Goal: Task Accomplishment & Management: Contribute content

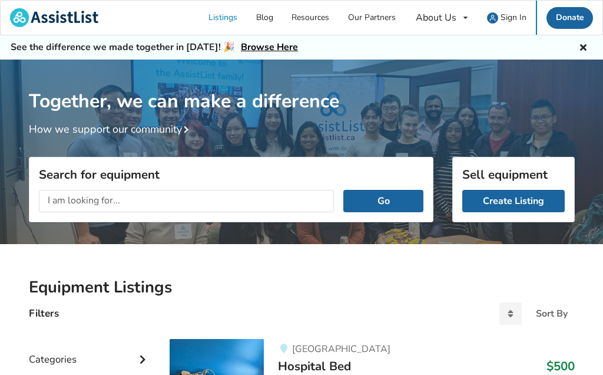
click at [508, 200] on link "Create Listing" at bounding box center [513, 201] width 102 height 22
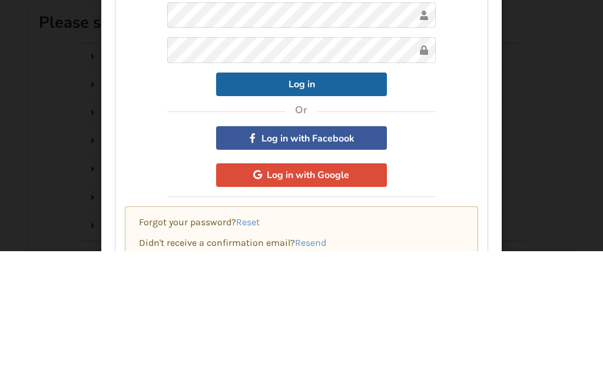
click at [299, 196] on button "Log in" at bounding box center [301, 208] width 171 height 24
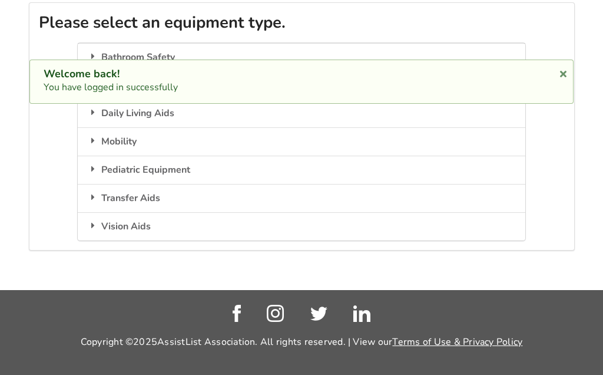
click at [293, 290] on div "1. Equipment Type 2. Images 3. Basic Information 4. Additional Details 5. Previ…" at bounding box center [301, 120] width 603 height 339
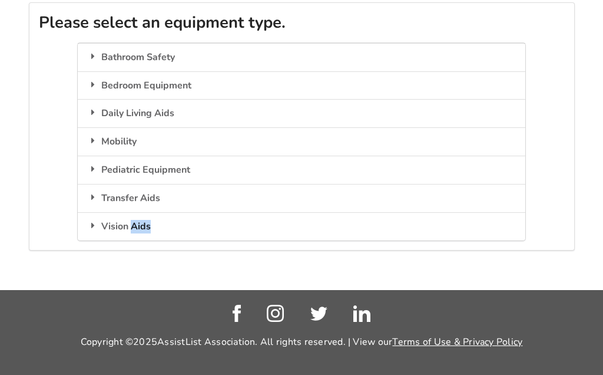
click at [299, 290] on div "1. Equipment Type 2. Images 3. Basic Information 4. Additional Details 5. Previ…" at bounding box center [301, 120] width 603 height 339
click at [127, 141] on div "Mobility" at bounding box center [301, 141] width 447 height 28
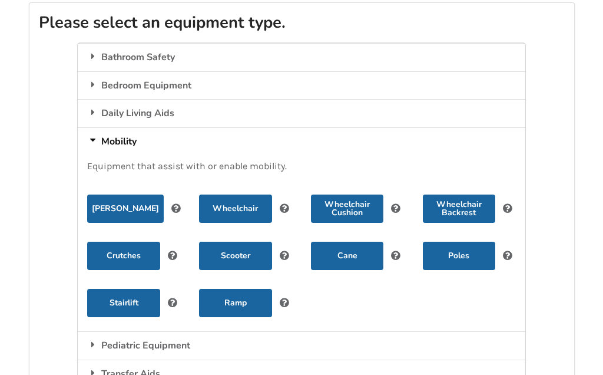
click at [244, 205] on button "Wheelchair" at bounding box center [235, 208] width 72 height 28
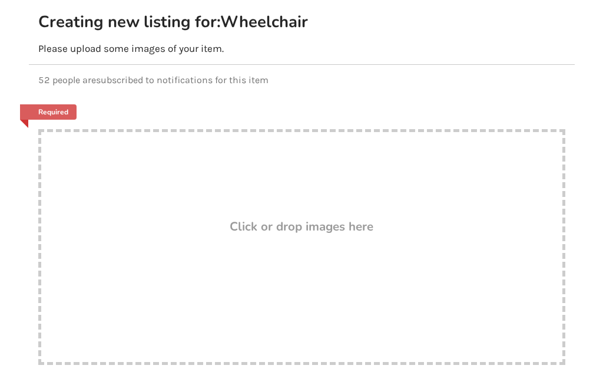
click at [244, 205] on div "Drop here! Click or drop images here" at bounding box center [301, 247] width 527 height 236
type input "C:\fakepath\IMG_0569.jpeg"
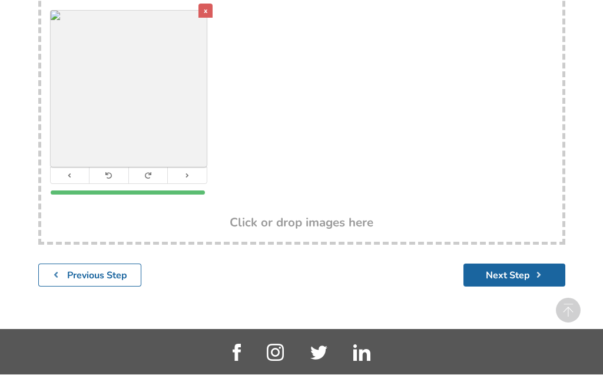
scroll to position [477, 0]
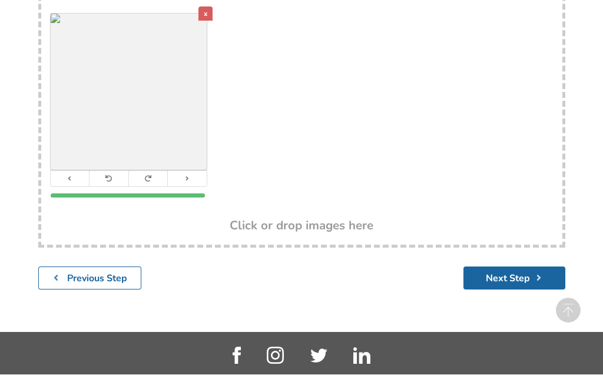
click at [500, 275] on button "Next Step" at bounding box center [515, 278] width 102 height 23
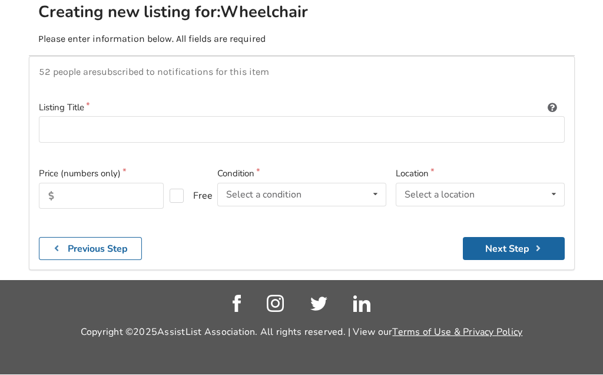
scroll to position [166, 0]
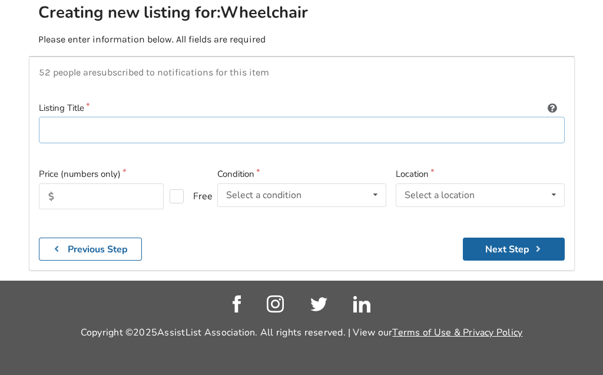
click at [60, 117] on input at bounding box center [302, 130] width 526 height 27
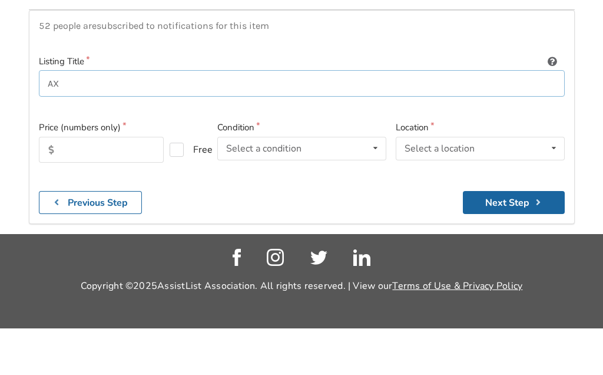
type input "A"
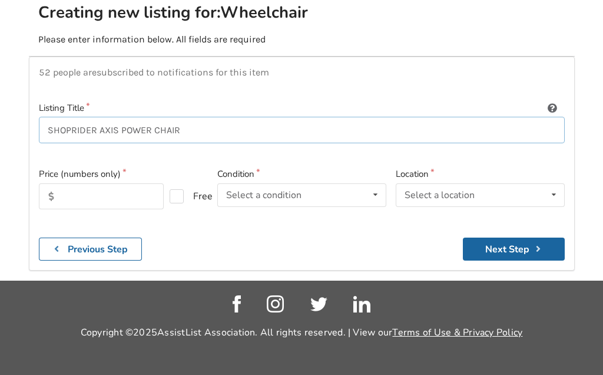
type input "SHOPRIDER AXIS POWER CHAIR"
click at [68, 183] on input "text" at bounding box center [101, 196] width 125 height 26
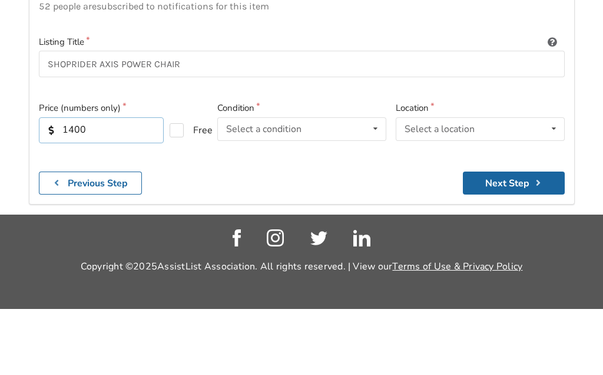
type input "1400"
click at [378, 184] on icon at bounding box center [375, 195] width 17 height 22
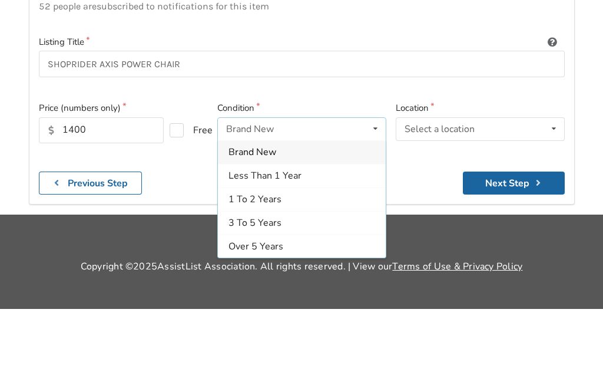
scroll to position [217, 0]
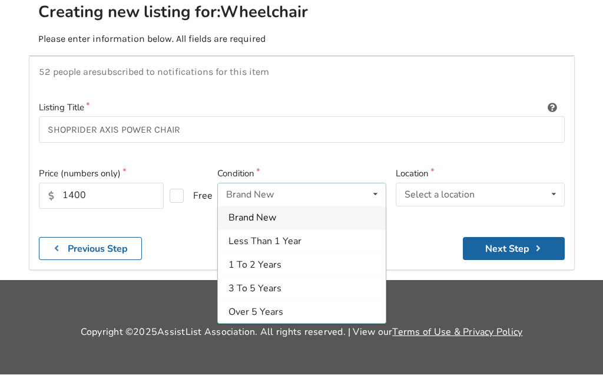
click at [254, 282] on span "3 To 5 Years" at bounding box center [255, 288] width 53 height 13
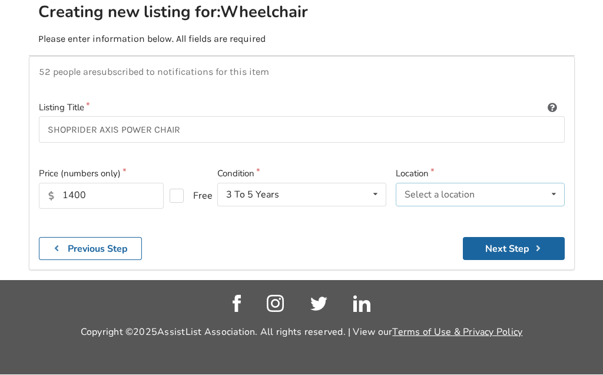
click at [555, 184] on icon at bounding box center [553, 195] width 17 height 22
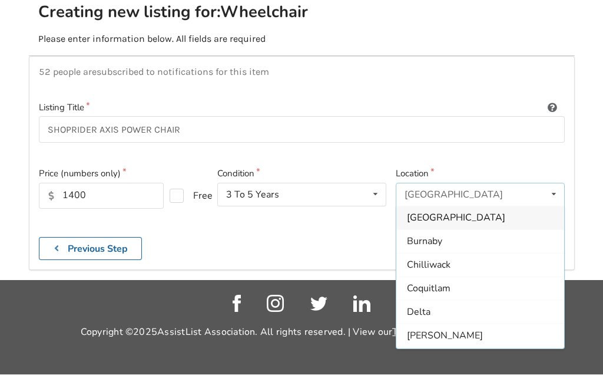
click at [425, 306] on span "Delta" at bounding box center [419, 312] width 24 height 13
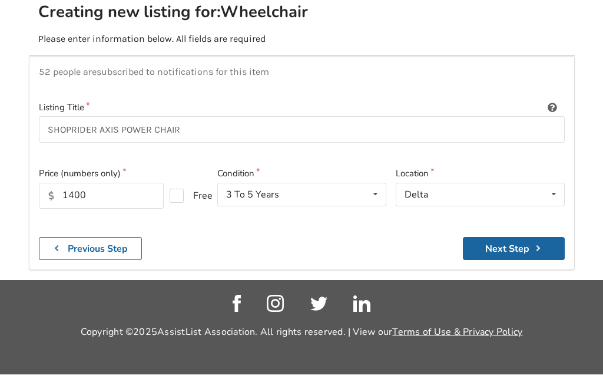
click at [511, 237] on button "Next Step" at bounding box center [514, 248] width 102 height 23
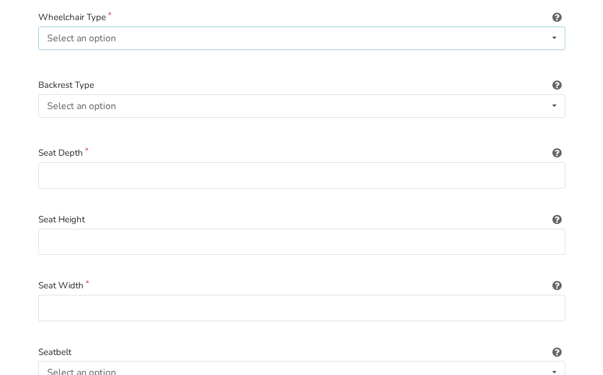
click at [553, 37] on icon at bounding box center [554, 38] width 17 height 22
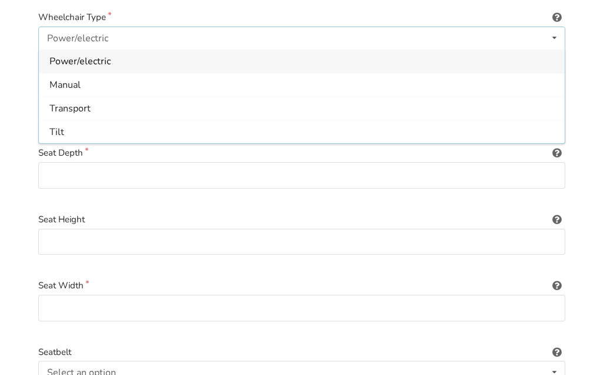
click at [231, 59] on div "Power/electric" at bounding box center [302, 61] width 526 height 24
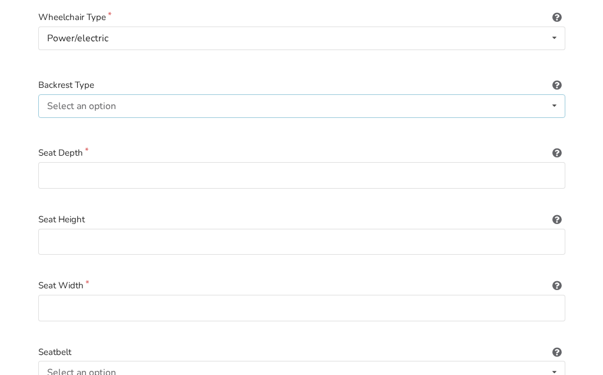
click at [554, 101] on icon at bounding box center [554, 106] width 17 height 22
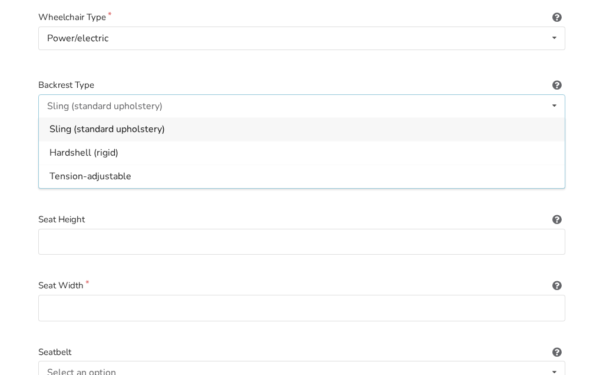
click at [108, 174] on span "Tension-adjustable" at bounding box center [90, 176] width 82 height 13
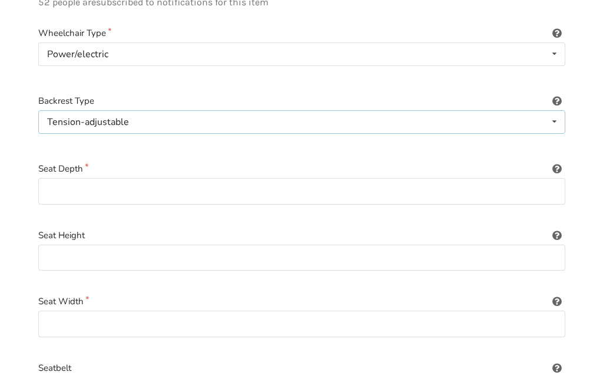
scroll to position [223, 0]
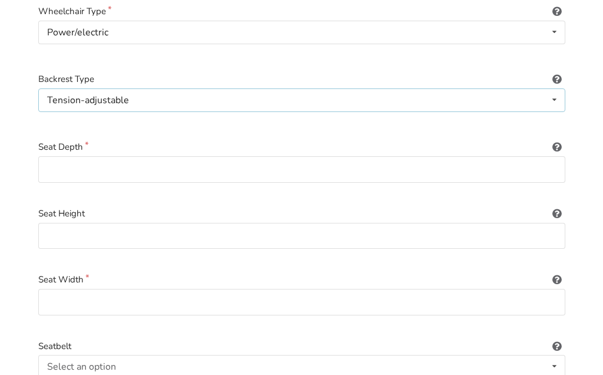
click at [555, 90] on icon at bounding box center [554, 100] width 17 height 22
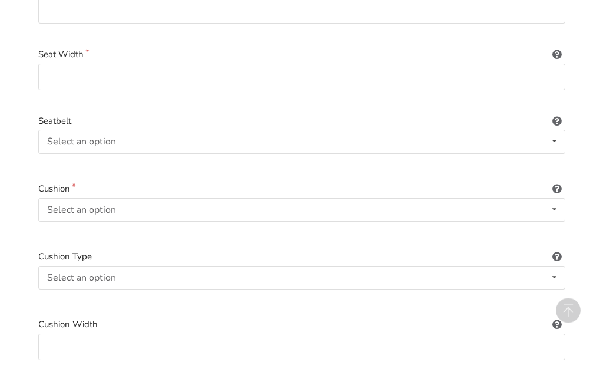
scroll to position [455, 0]
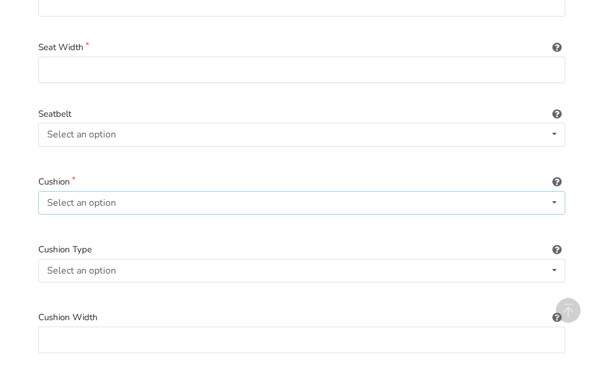
click at [550, 197] on icon at bounding box center [554, 203] width 17 height 22
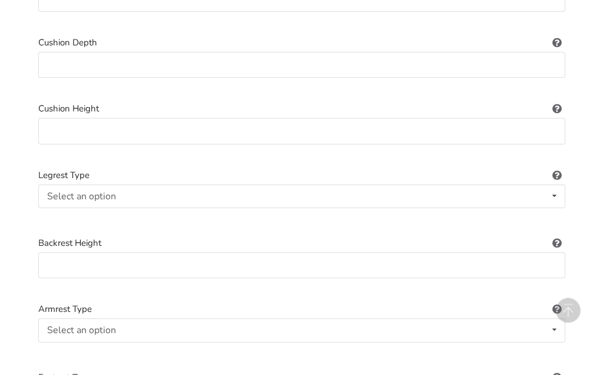
scroll to position [797, 0]
click at [550, 186] on icon at bounding box center [554, 195] width 17 height 22
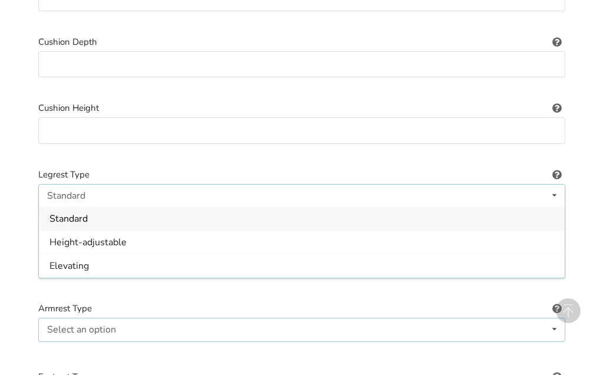
click at [551, 320] on icon at bounding box center [554, 329] width 17 height 22
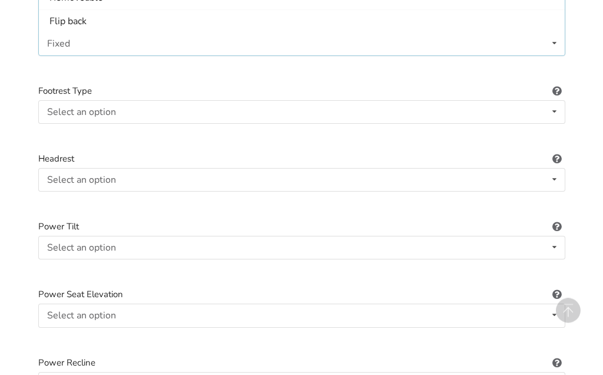
scroll to position [1083, 0]
click at [551, 104] on icon at bounding box center [554, 111] width 17 height 22
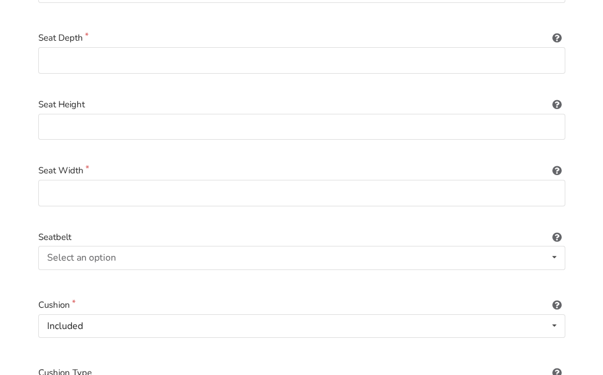
scroll to position [335, 0]
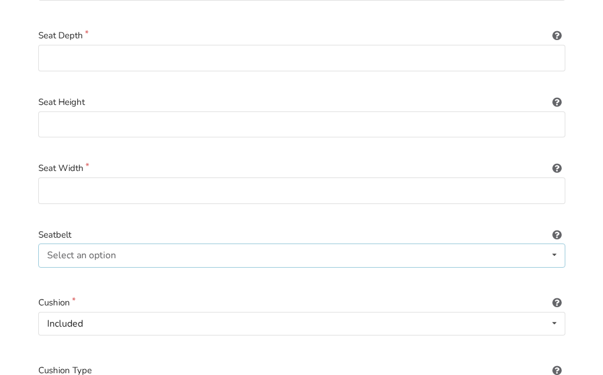
click at [555, 254] on icon at bounding box center [554, 255] width 17 height 22
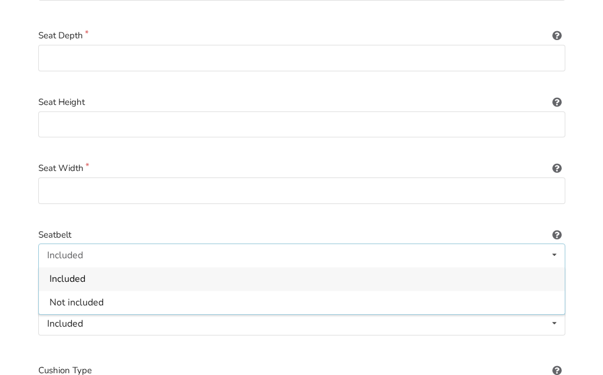
click at [101, 302] on span "Not included" at bounding box center [76, 302] width 54 height 13
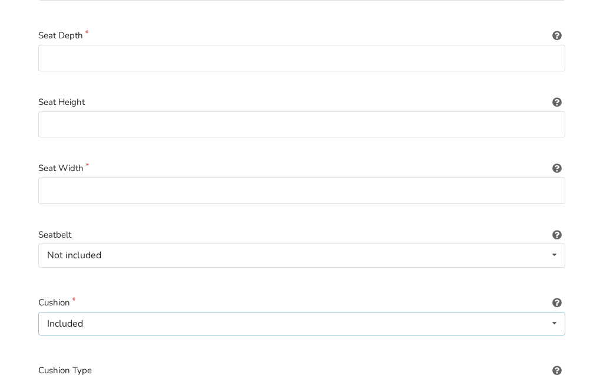
click at [563, 323] on icon at bounding box center [554, 323] width 17 height 22
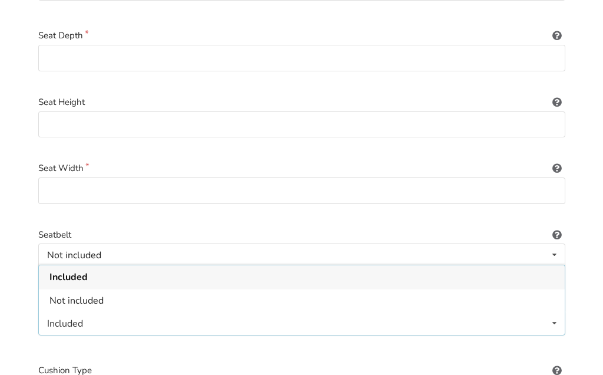
click at [94, 297] on span "Not included" at bounding box center [76, 300] width 54 height 13
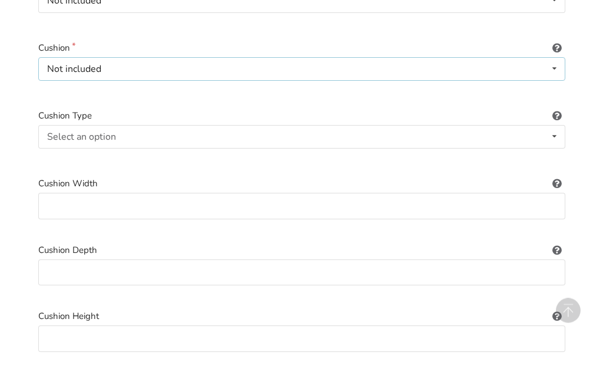
scroll to position [591, 0]
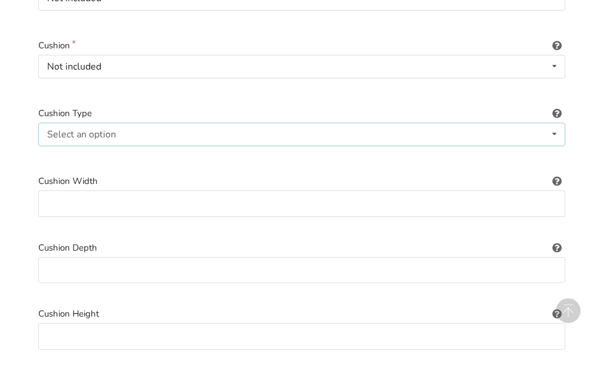
click at [557, 130] on icon at bounding box center [554, 134] width 17 height 22
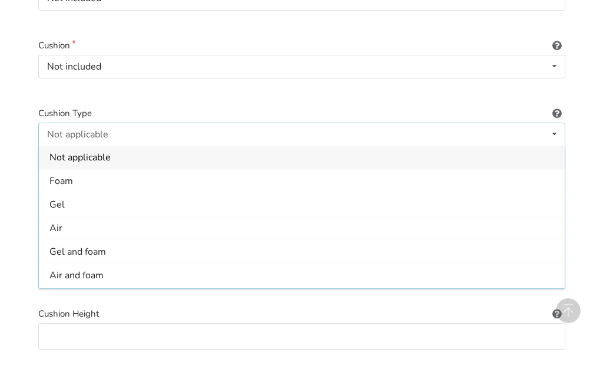
click at [107, 156] on span "Not applicable" at bounding box center [79, 157] width 61 height 13
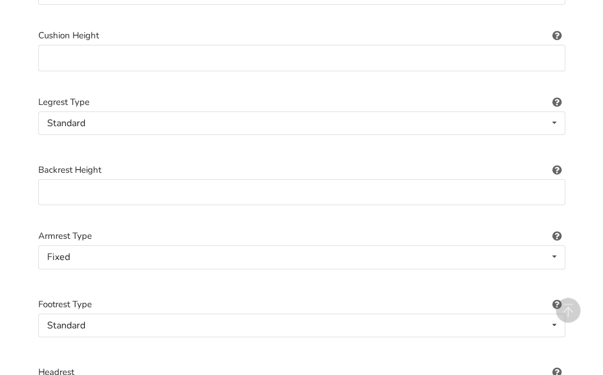
scroll to position [872, 0]
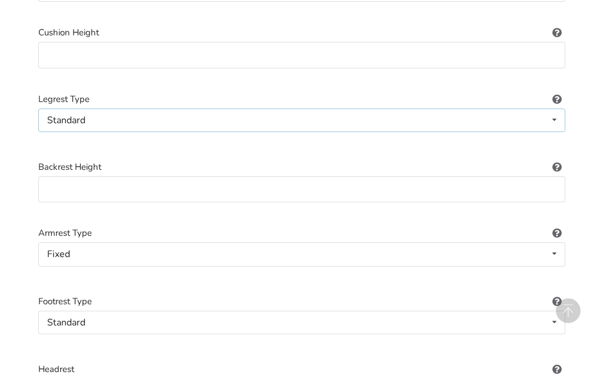
click at [555, 114] on icon at bounding box center [554, 120] width 17 height 22
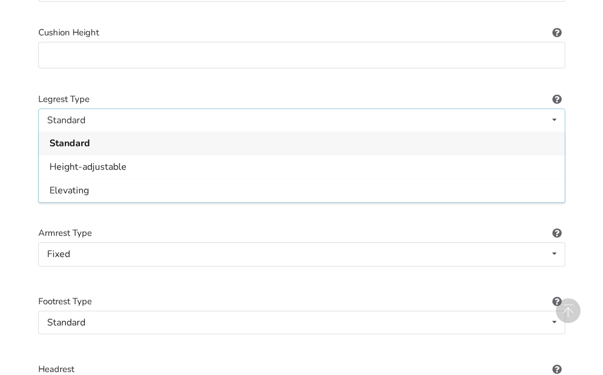
click at [82, 137] on span "Standard" at bounding box center [69, 143] width 41 height 13
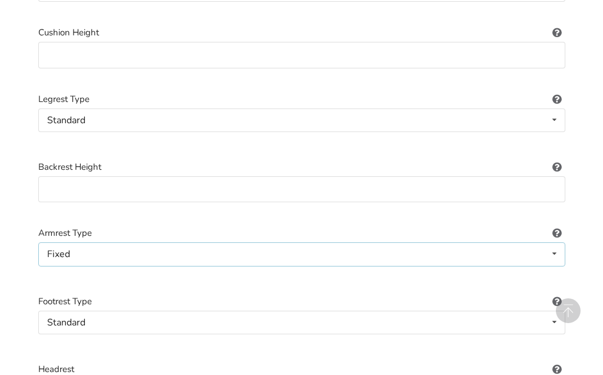
click at [555, 245] on icon at bounding box center [554, 254] width 17 height 22
click at [68, 275] on span "Fixed" at bounding box center [61, 277] width 25 height 13
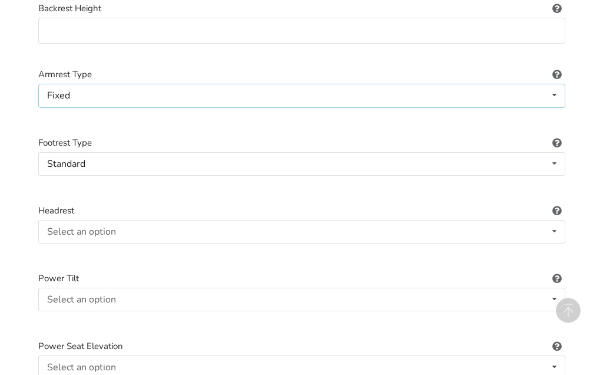
scroll to position [1034, 0]
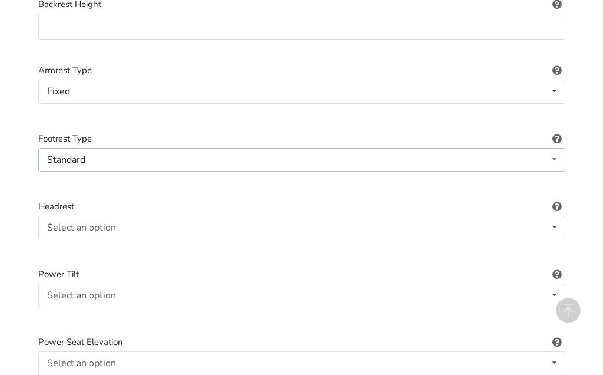
click at [555, 151] on icon at bounding box center [554, 160] width 17 height 22
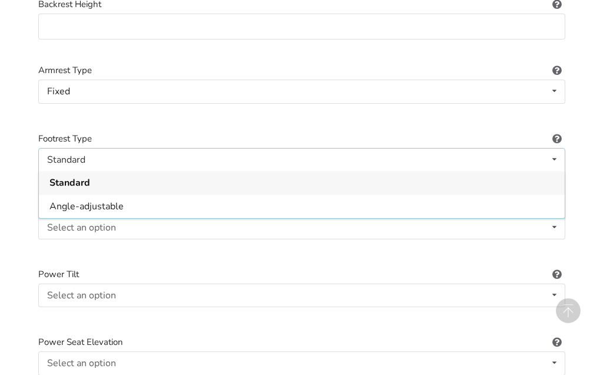
click at [80, 176] on span "Standard" at bounding box center [69, 182] width 41 height 13
click at [555, 218] on icon at bounding box center [554, 227] width 17 height 22
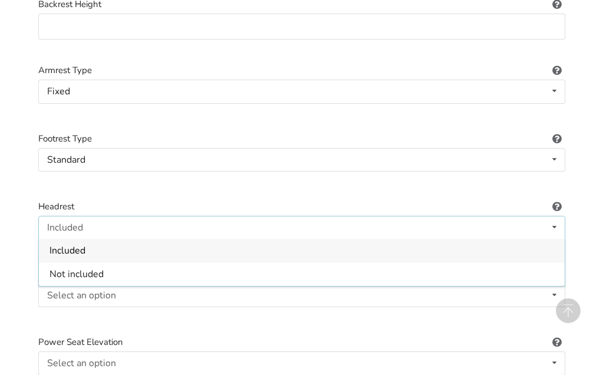
click at [84, 267] on span "Not included" at bounding box center [76, 273] width 54 height 13
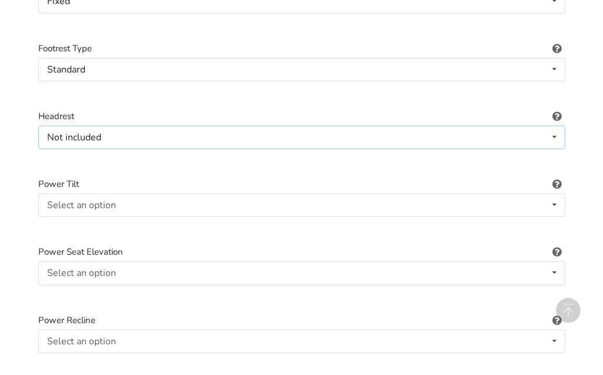
scroll to position [1136, 0]
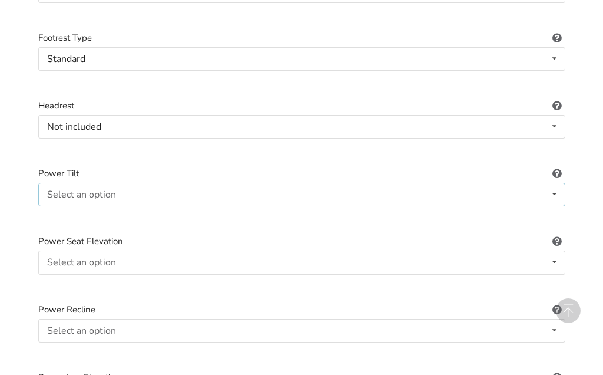
click at [558, 184] on icon at bounding box center [554, 194] width 17 height 22
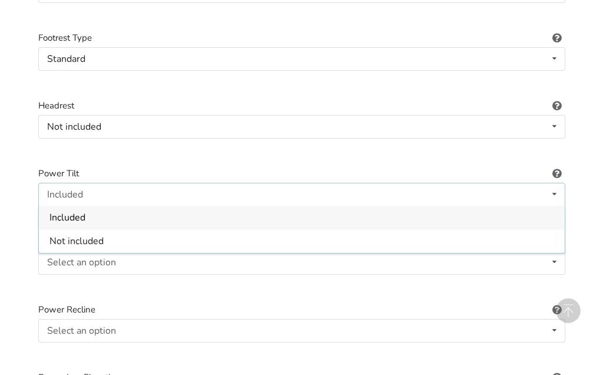
click at [98, 235] on span "Not included" at bounding box center [76, 241] width 54 height 13
click at [558, 251] on icon at bounding box center [554, 262] width 17 height 22
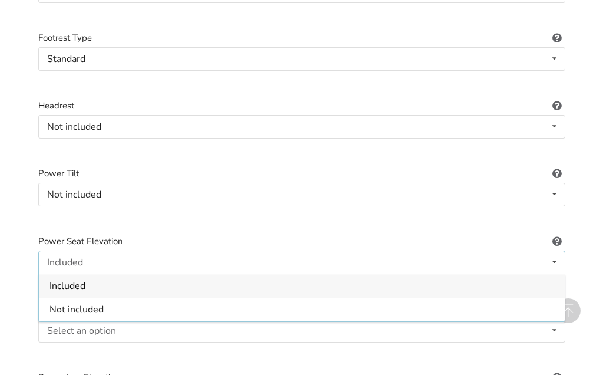
click at [88, 303] on span "Not included" at bounding box center [76, 309] width 54 height 13
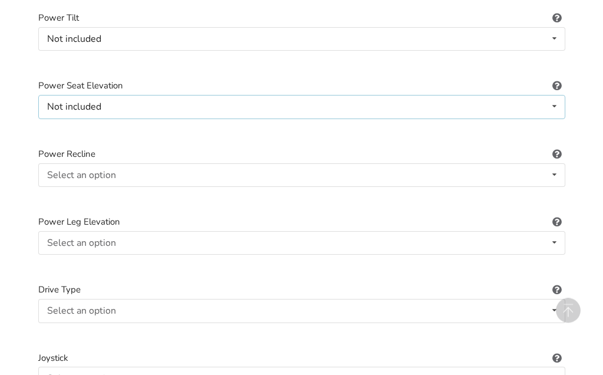
scroll to position [1297, 0]
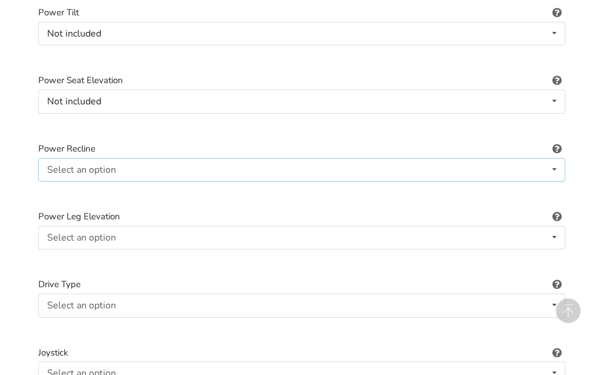
click at [553, 161] on icon at bounding box center [554, 169] width 17 height 22
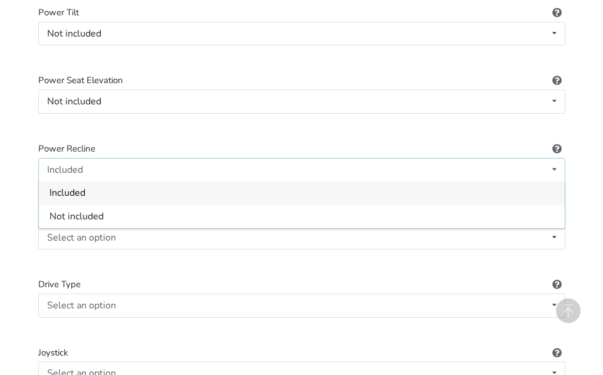
click at [99, 210] on span "Not included" at bounding box center [76, 216] width 54 height 13
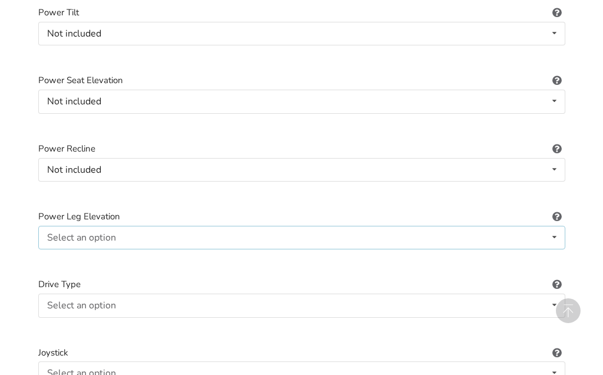
click at [558, 226] on icon at bounding box center [554, 237] width 17 height 22
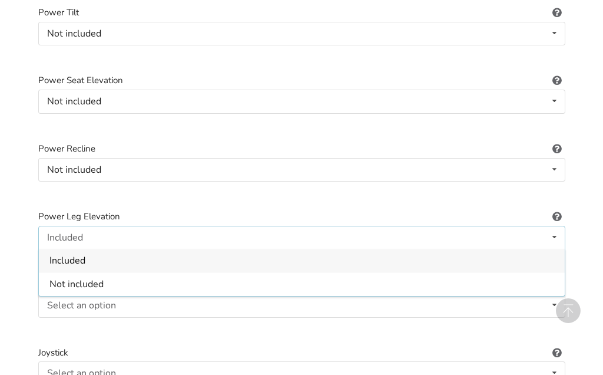
click at [99, 278] on span "Not included" at bounding box center [76, 284] width 54 height 13
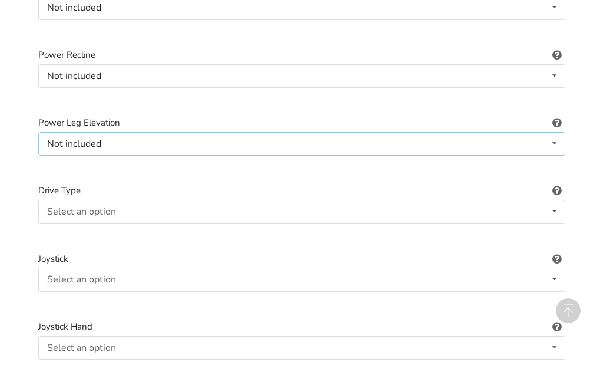
scroll to position [1414, 0]
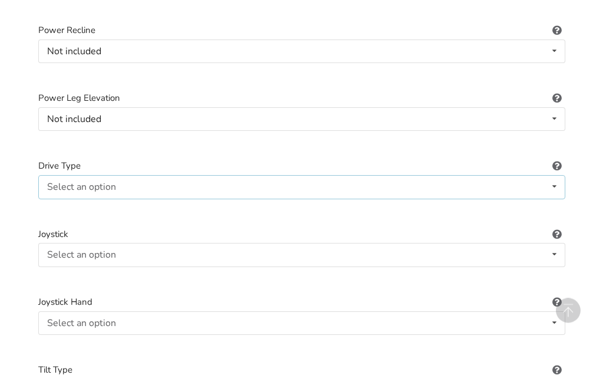
click at [554, 176] on icon at bounding box center [554, 187] width 17 height 22
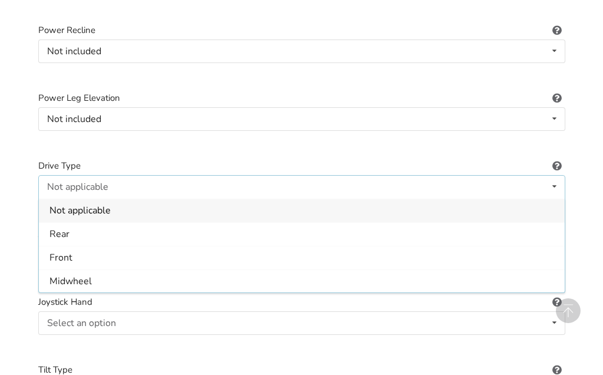
click at [70, 251] on span "Front" at bounding box center [60, 257] width 23 height 13
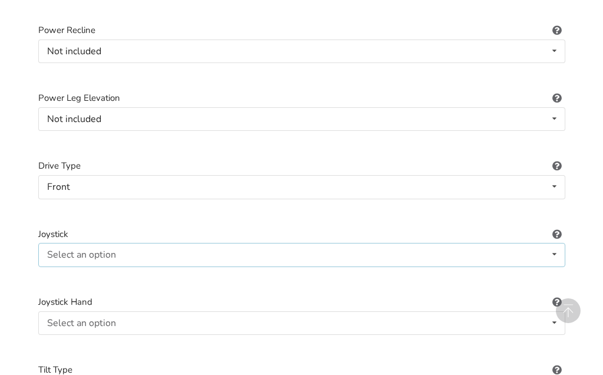
click at [553, 243] on icon at bounding box center [554, 254] width 17 height 22
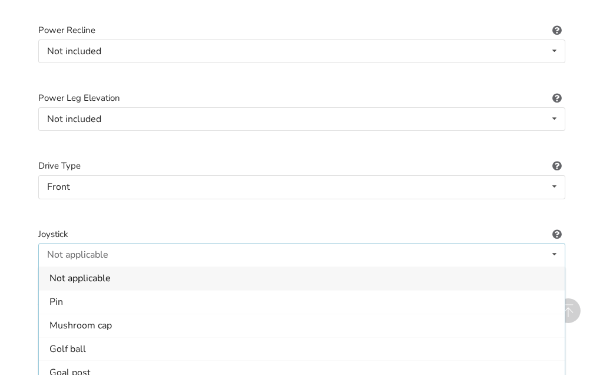
click at [75, 290] on div "Pin" at bounding box center [302, 302] width 526 height 24
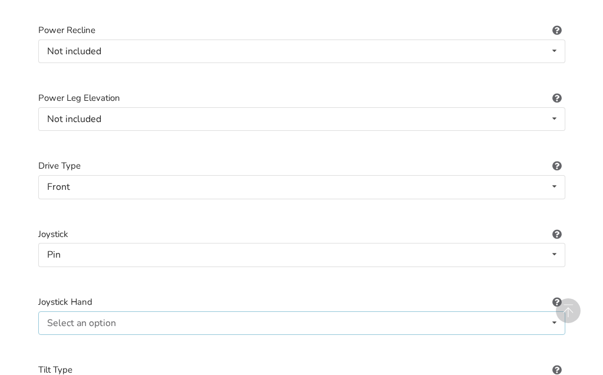
click at [556, 312] on icon at bounding box center [554, 323] width 17 height 22
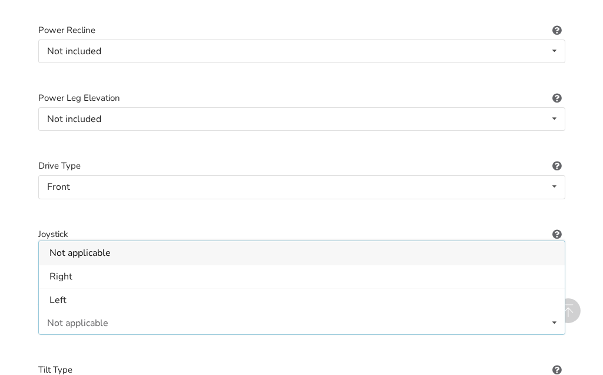
click at [74, 264] on div "Right" at bounding box center [302, 276] width 526 height 24
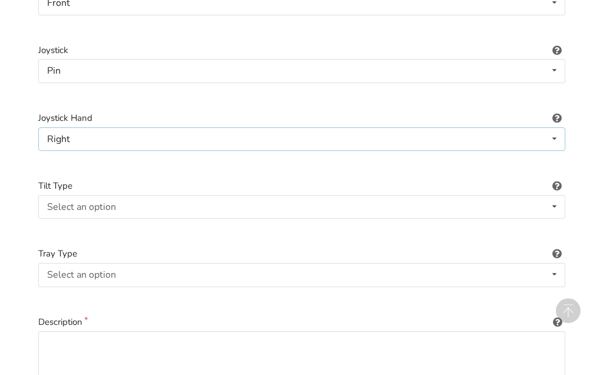
scroll to position [1602, 0]
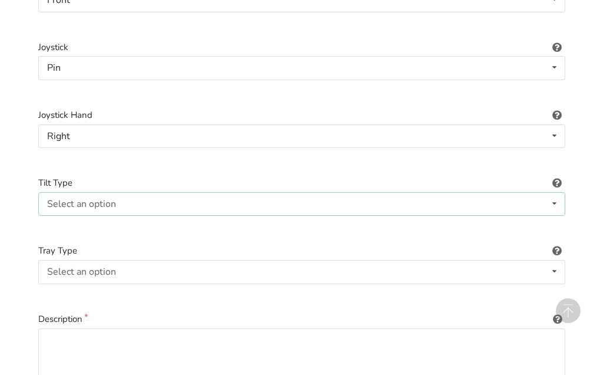
click at [554, 193] on icon at bounding box center [554, 204] width 17 height 22
click at [106, 221] on span "Not applicable" at bounding box center [79, 227] width 61 height 13
click at [555, 260] on icon at bounding box center [554, 271] width 17 height 22
click at [72, 289] on span "None" at bounding box center [60, 295] width 23 height 13
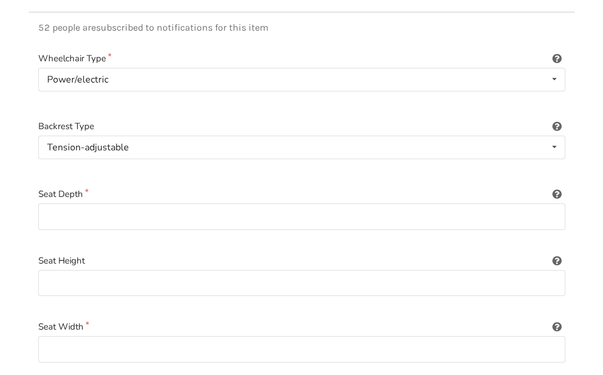
scroll to position [176, 0]
click at [558, 140] on icon at bounding box center [554, 147] width 17 height 22
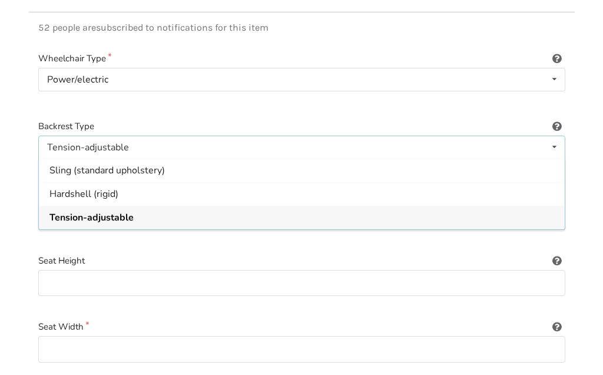
click at [118, 159] on div "Sling (standard upholstery)" at bounding box center [302, 170] width 526 height 24
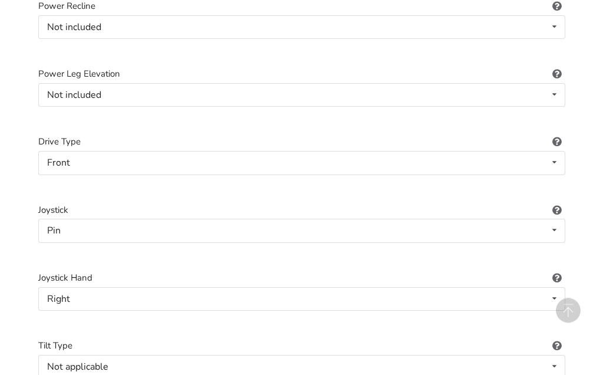
scroll to position [1440, 0]
click at [558, 150] on icon at bounding box center [554, 161] width 17 height 22
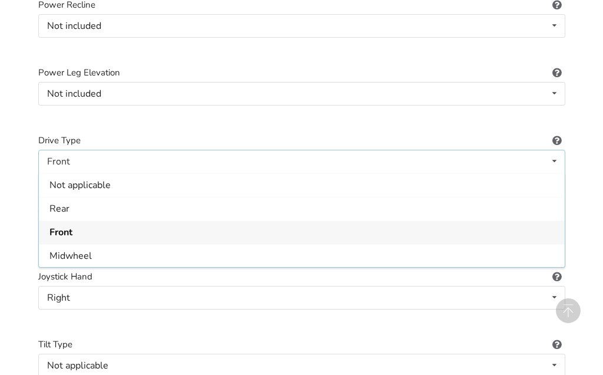
click at [61, 202] on span "Rear" at bounding box center [59, 208] width 20 height 13
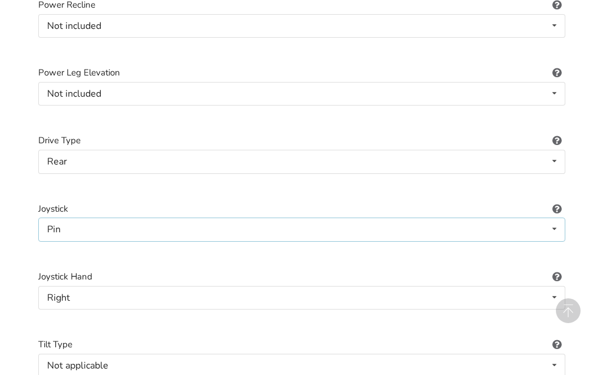
click at [555, 218] on icon at bounding box center [554, 229] width 17 height 22
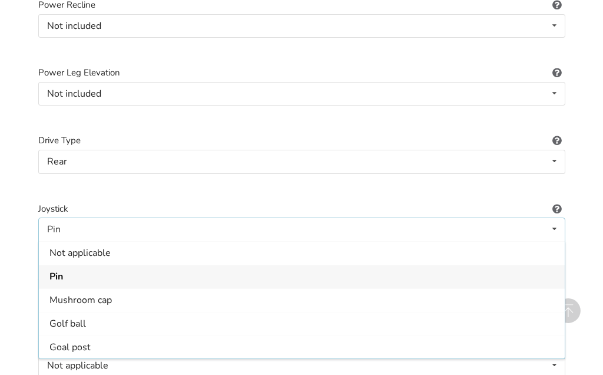
click at [72, 264] on div "Pin" at bounding box center [302, 276] width 526 height 24
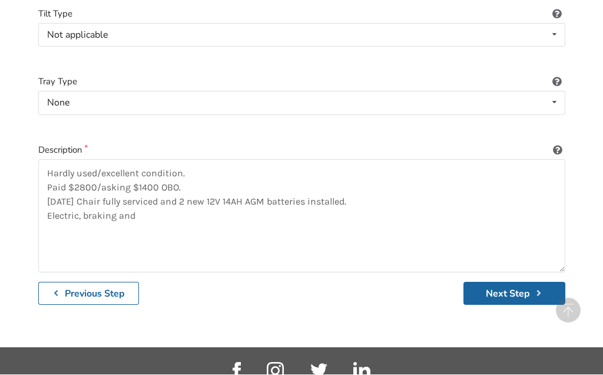
scroll to position [1770, 0]
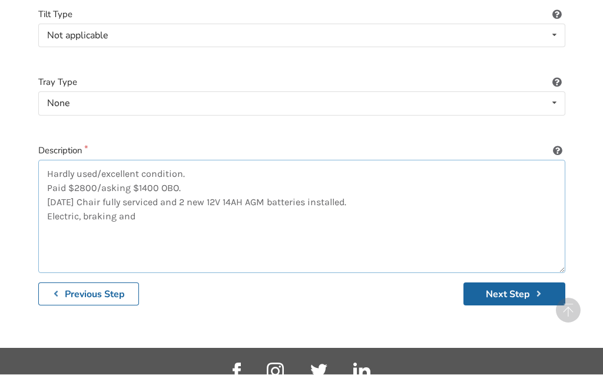
click at [158, 195] on textarea "Hardly used/excellent condition. Paid $2800/asking $1400 OBO. July/25 Chair ful…" at bounding box center [301, 216] width 527 height 113
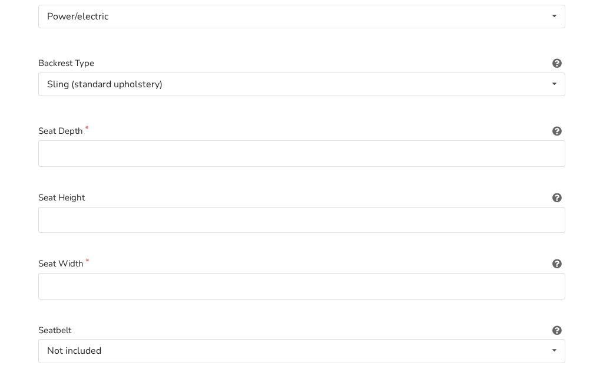
scroll to position [239, 0]
type textarea "Hardly used/excellent condition. Paid $2800/asking $1400 OBO. July/25 Chair ful…"
click at [558, 127] on icon at bounding box center [557, 129] width 11 height 9
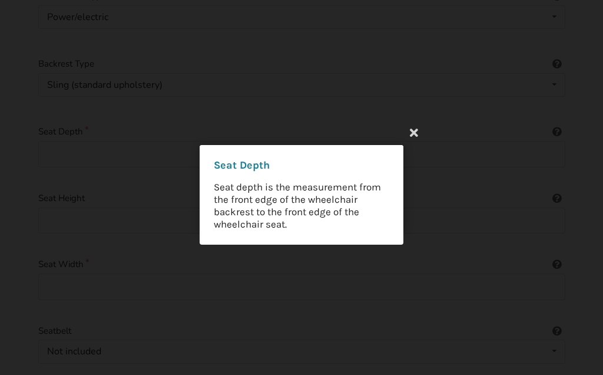
click at [406, 133] on icon at bounding box center [414, 131] width 21 height 21
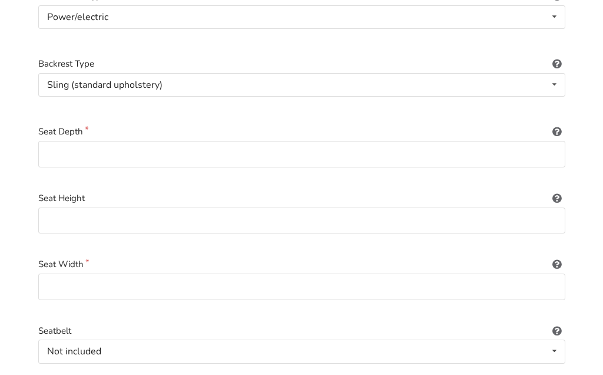
click at [558, 194] on icon at bounding box center [557, 195] width 11 height 9
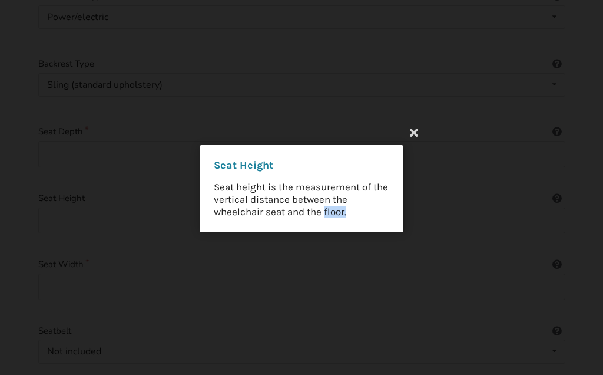
click at [482, 298] on div "Seat Height Seat height is the measurement of the vertical distance between the…" at bounding box center [301, 187] width 603 height 375
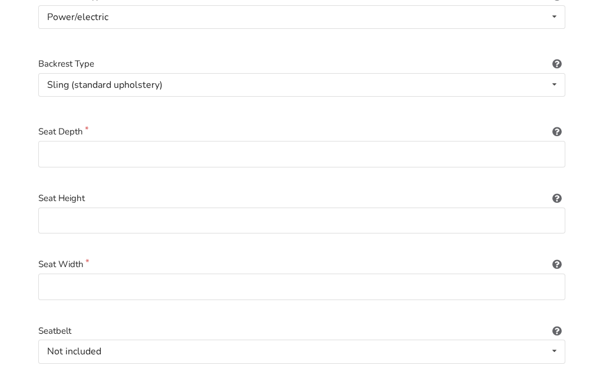
click at [555, 191] on icon at bounding box center [557, 195] width 11 height 9
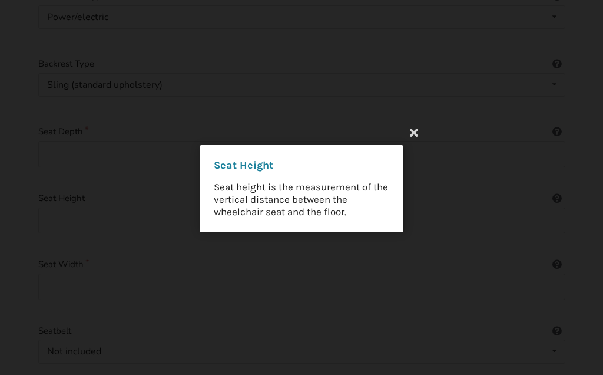
click at [414, 130] on icon at bounding box center [414, 131] width 21 height 21
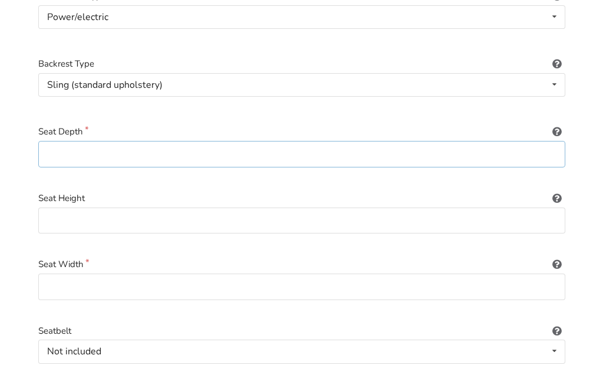
click at [57, 144] on input at bounding box center [301, 154] width 527 height 27
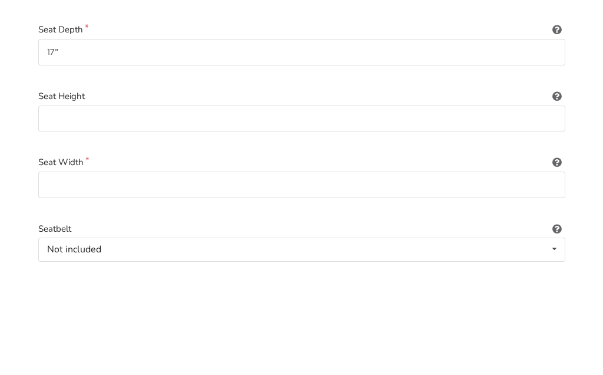
scroll to position [340, 0]
type input "17”"
click at [557, 94] on icon at bounding box center [557, 94] width 11 height 9
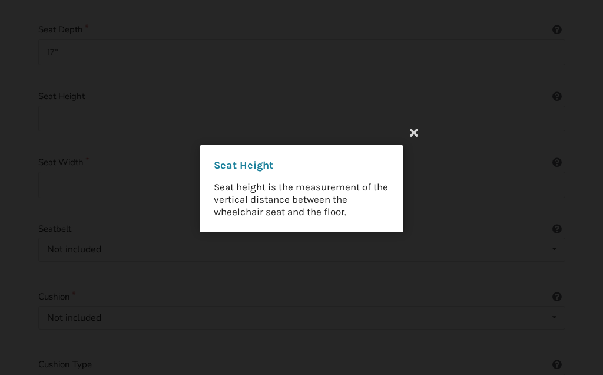
click at [411, 134] on icon at bounding box center [414, 131] width 21 height 21
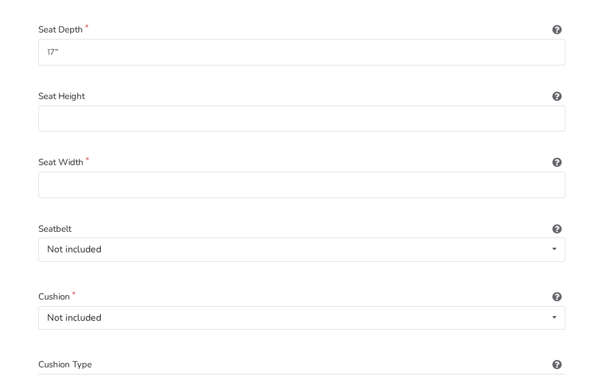
click at [561, 93] on icon at bounding box center [557, 94] width 11 height 9
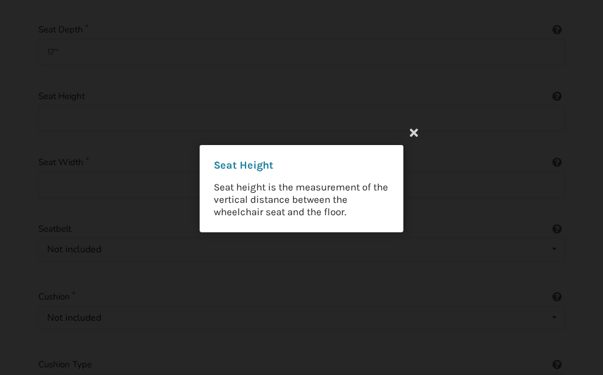
click at [413, 133] on icon at bounding box center [414, 131] width 21 height 21
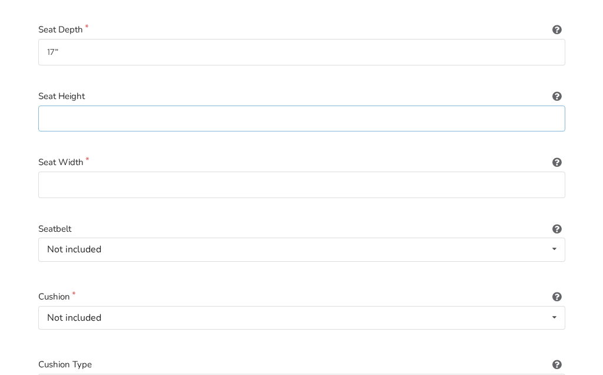
click at [54, 112] on input at bounding box center [301, 118] width 527 height 27
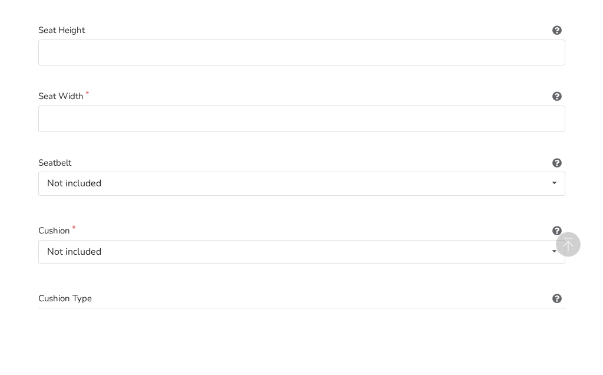
scroll to position [406, 0]
click at [556, 93] on icon at bounding box center [557, 94] width 11 height 9
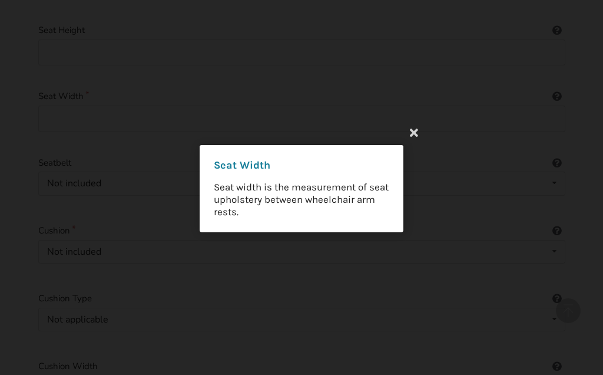
click at [420, 130] on icon at bounding box center [414, 131] width 21 height 21
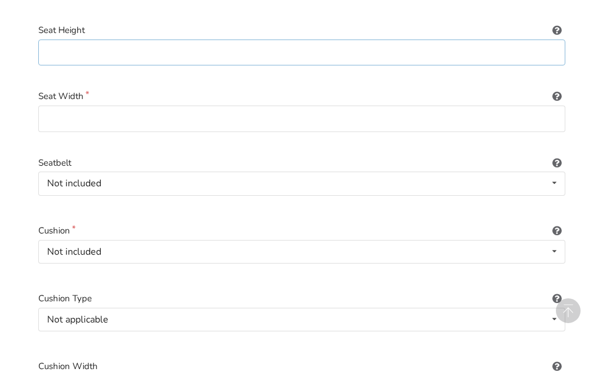
click at [59, 39] on input at bounding box center [301, 52] width 527 height 27
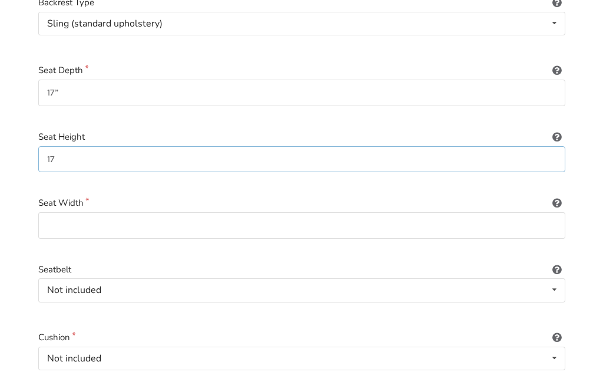
scroll to position [300, 0]
type input "17"
click at [560, 68] on icon at bounding box center [557, 68] width 11 height 9
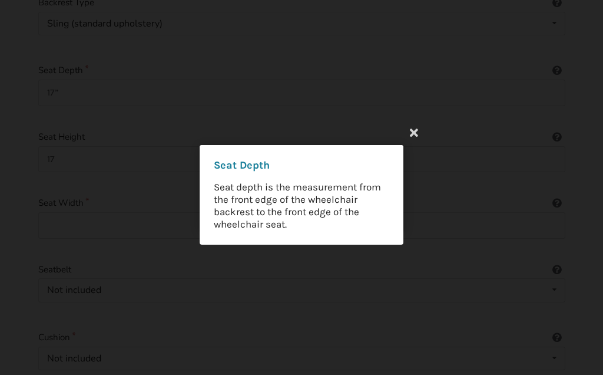
click at [416, 131] on icon at bounding box center [414, 131] width 21 height 21
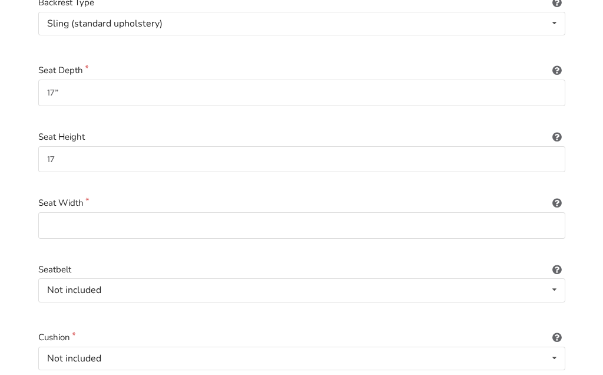
click at [553, 200] on icon at bounding box center [557, 200] width 11 height 9
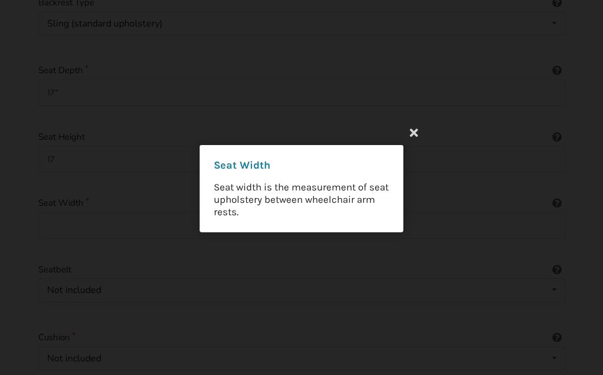
click at [409, 134] on icon at bounding box center [414, 131] width 21 height 21
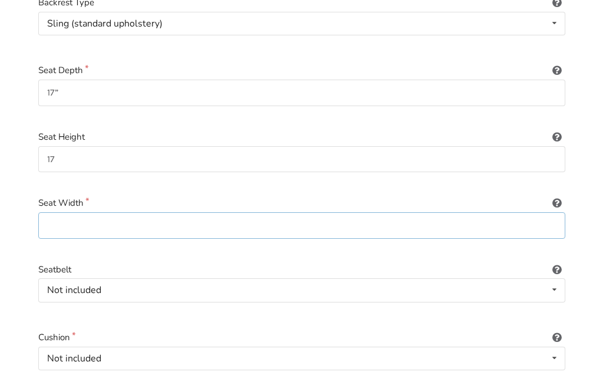
click at [58, 219] on input at bounding box center [301, 225] width 527 height 27
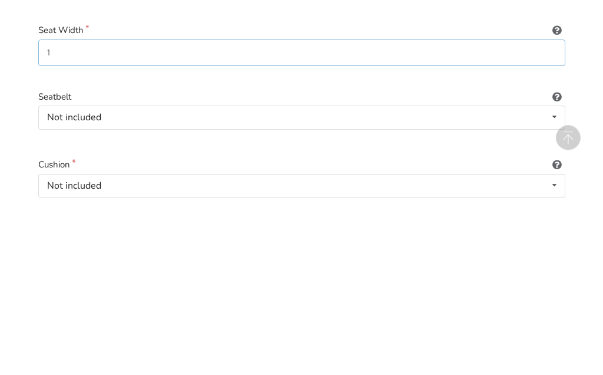
type input "19"
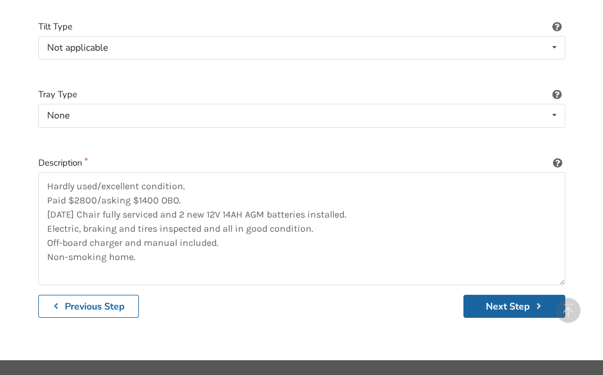
scroll to position [1770, 0]
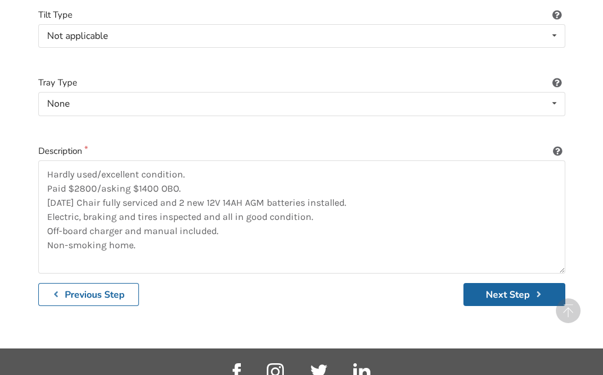
click at [507, 283] on button "Next Step" at bounding box center [515, 294] width 102 height 23
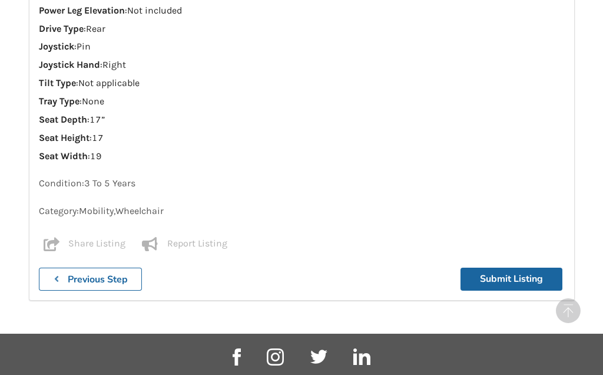
scroll to position [1085, 0]
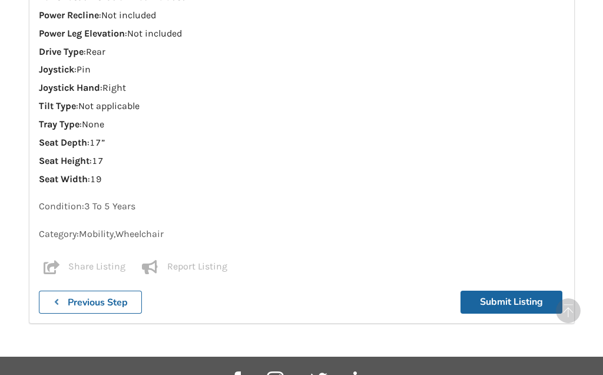
click at [508, 290] on button "Submit Listing" at bounding box center [512, 301] width 102 height 23
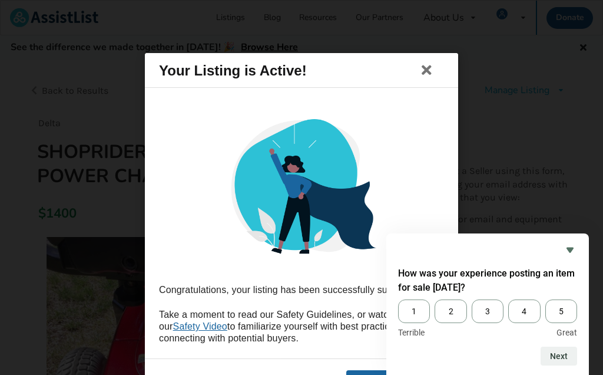
click at [524, 309] on span "4" at bounding box center [524, 311] width 32 height 24
click at [508, 299] on input "4" at bounding box center [508, 299] width 0 height 0
click at [561, 356] on button "Next" at bounding box center [559, 355] width 37 height 19
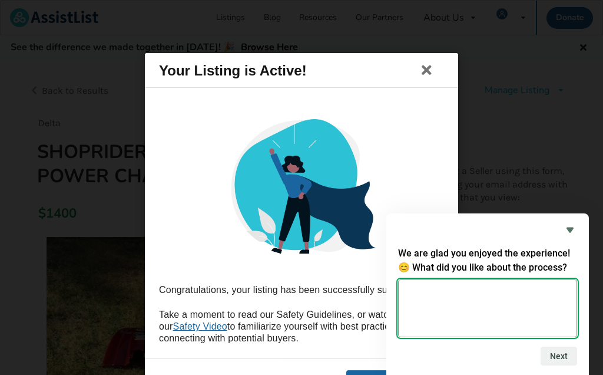
click at [419, 294] on textarea at bounding box center [487, 308] width 179 height 58
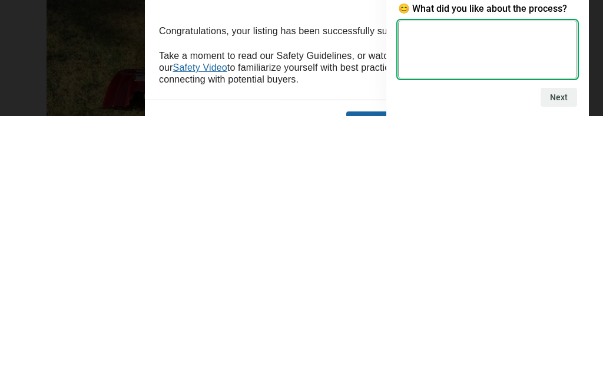
type textarea "."
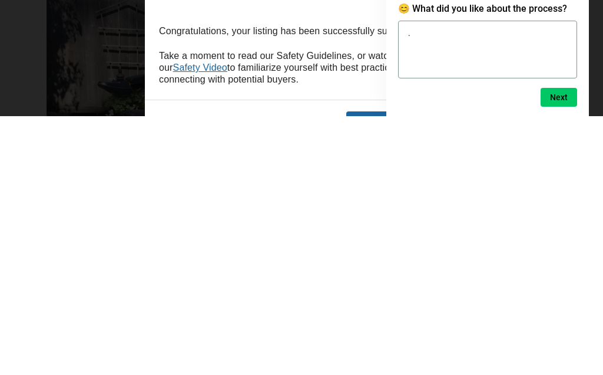
scroll to position [259, 0]
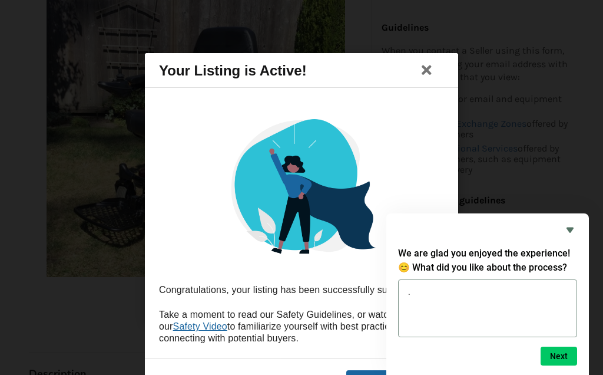
click at [563, 352] on button "Next" at bounding box center [559, 355] width 37 height 19
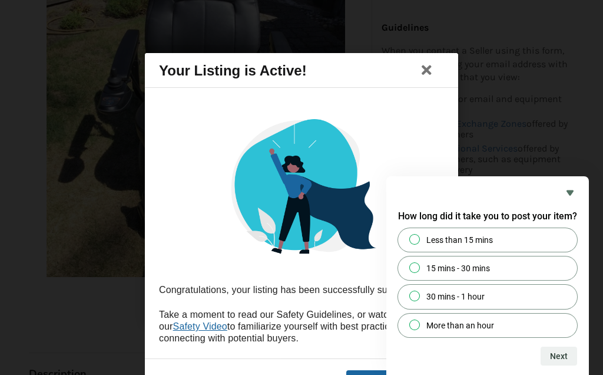
click at [412, 296] on input "30 mins - 1 hour" at bounding box center [415, 296] width 8 height 8
radio input "true"
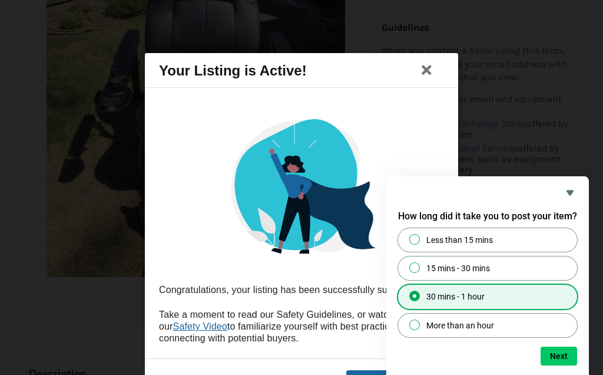
click at [558, 356] on button "Next" at bounding box center [559, 355] width 37 height 19
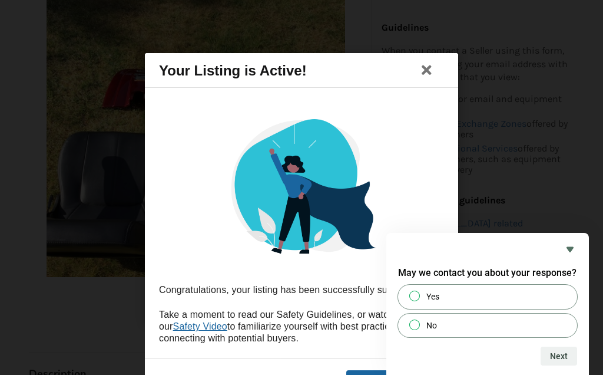
click at [411, 296] on input "Yes" at bounding box center [415, 296] width 8 height 8
radio input "true"
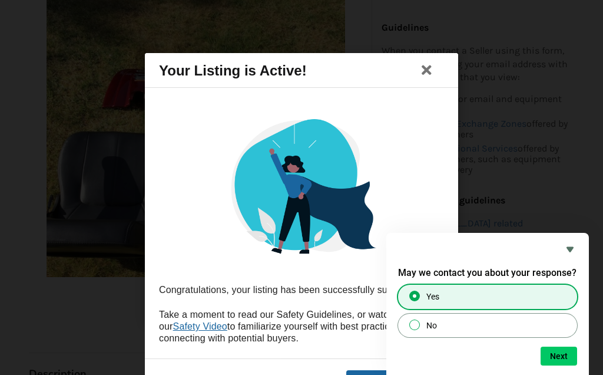
click at [561, 357] on button "Next" at bounding box center [559, 355] width 37 height 19
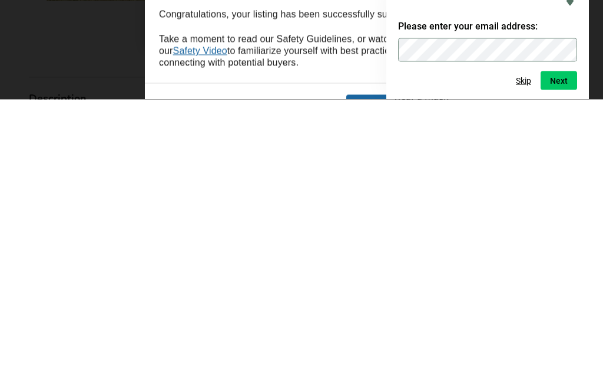
click at [566, 346] on button "Next" at bounding box center [559, 355] width 37 height 19
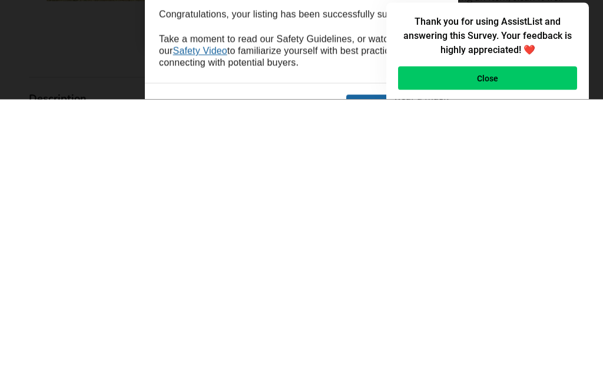
scroll to position [534, 0]
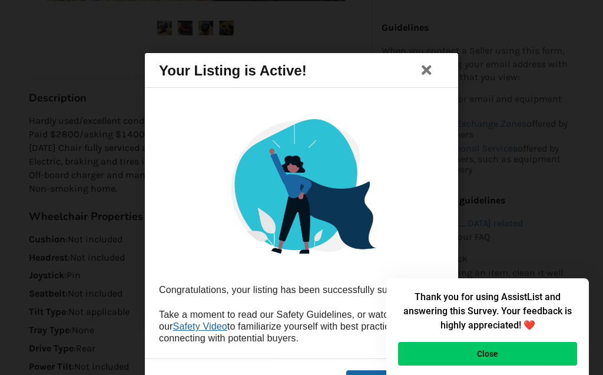
click at [493, 355] on button "Close" at bounding box center [487, 354] width 179 height 24
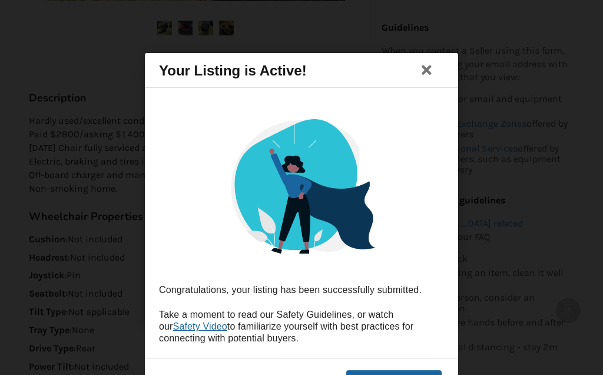
click at [361, 366] on div "Your Listing is Active! Congratulations, your listing has been successfully sub…" at bounding box center [301, 229] width 313 height 352
click at [352, 371] on button "See My Listing" at bounding box center [393, 382] width 95 height 25
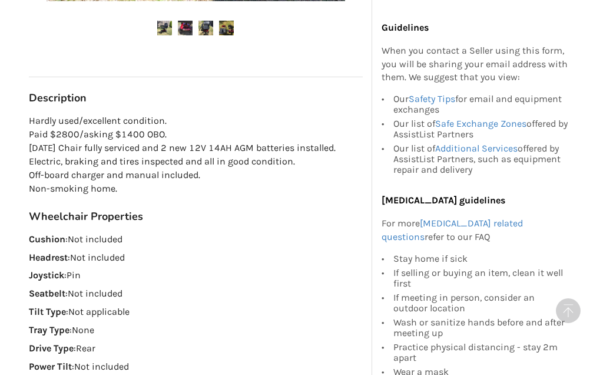
click at [429, 98] on link "Safety Tips" at bounding box center [432, 98] width 47 height 11
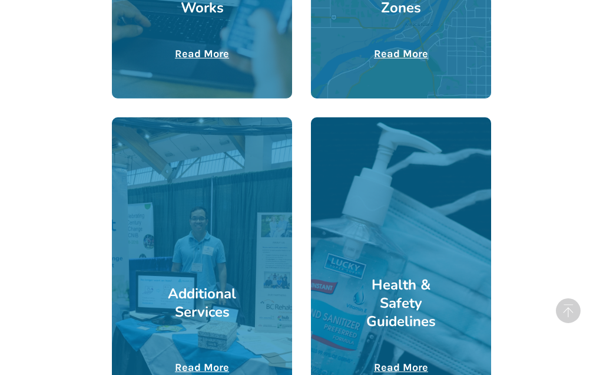
scroll to position [2000, 0]
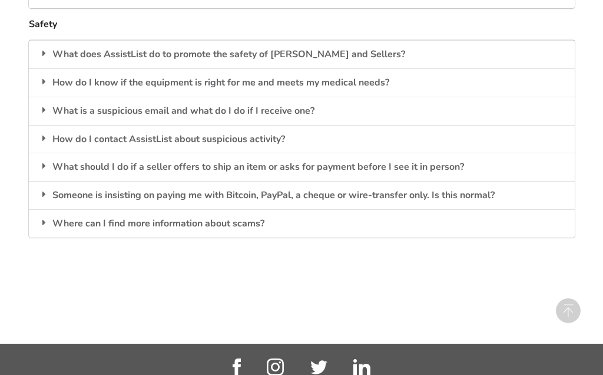
click at [207, 40] on div "What does AssistList do to promote the safety of Buyers and Sellers?" at bounding box center [302, 54] width 546 height 28
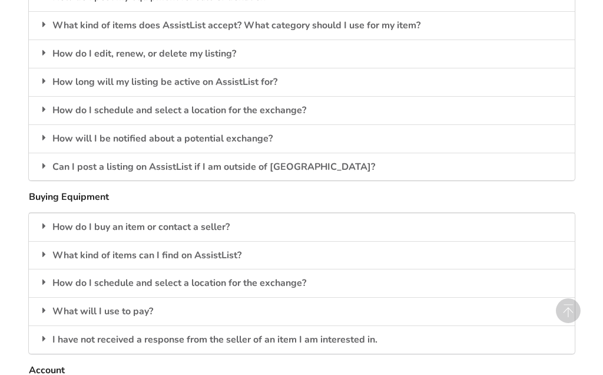
scroll to position [1515, 0]
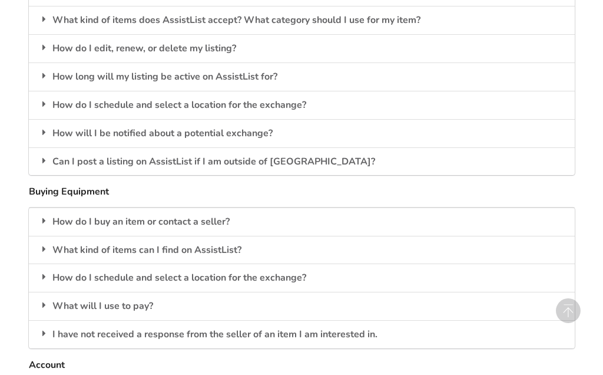
click at [216, 207] on div "How do I buy an item or contact a seller?" at bounding box center [302, 221] width 546 height 28
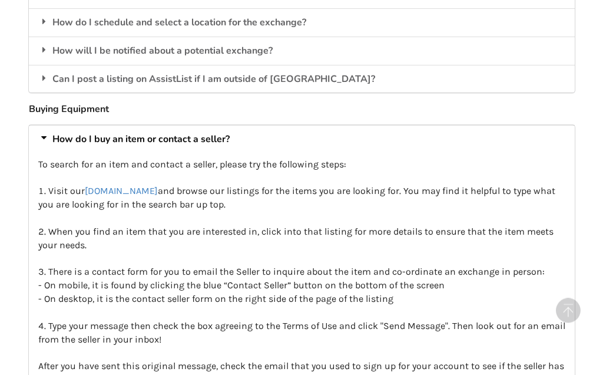
scroll to position [1604, 0]
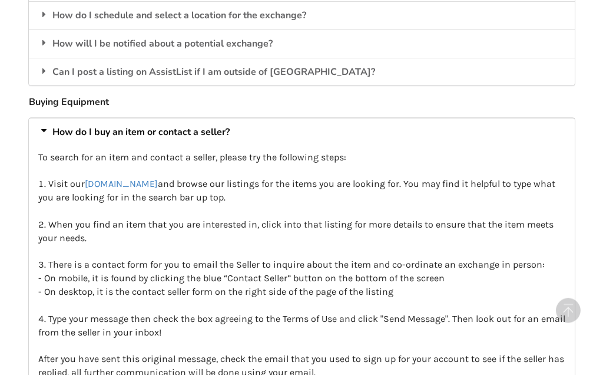
click at [246, 330] on p "To search for an item and contact a seller, please try the following steps: 1. …" at bounding box center [301, 285] width 527 height 269
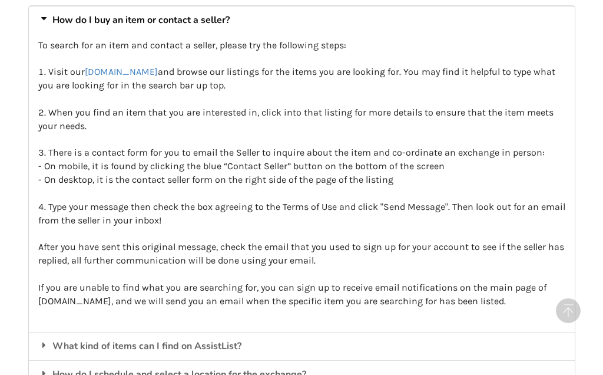
scroll to position [1715, 0]
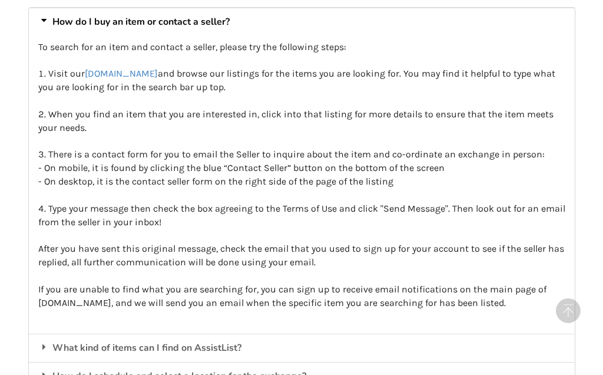
click at [242, 333] on div "What kind of items can I find on AssistList?" at bounding box center [302, 347] width 546 height 28
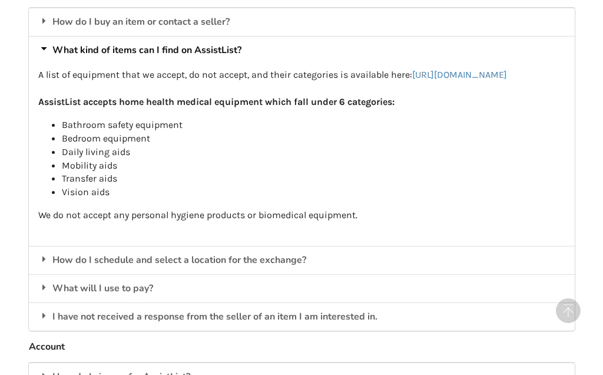
click at [108, 281] on div "What will I use to pay?" at bounding box center [302, 288] width 546 height 28
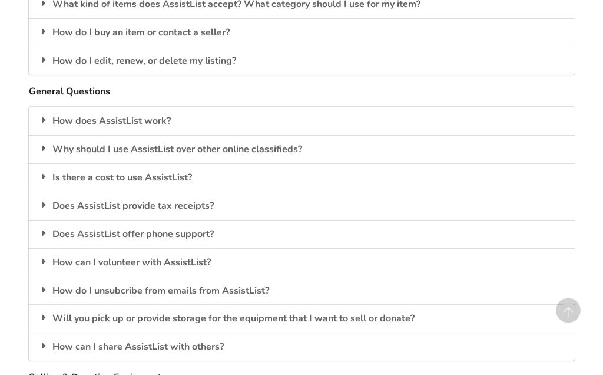
scroll to position [1096, 0]
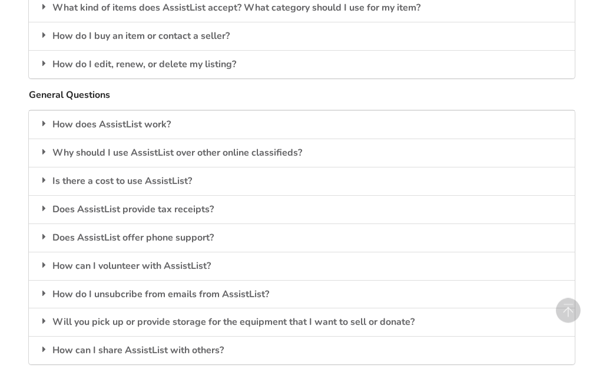
click at [197, 200] on div "Does AssistList provide tax receipts?" at bounding box center [302, 210] width 546 height 28
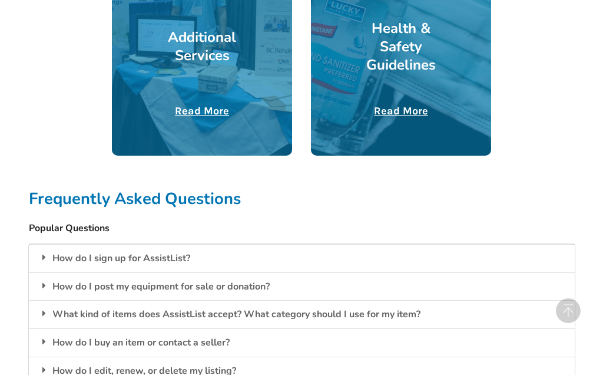
scroll to position [790, 0]
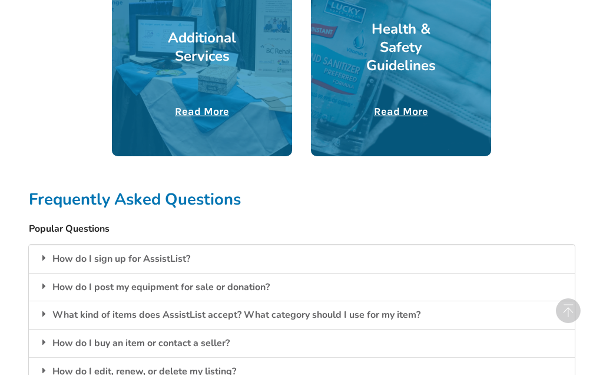
click at [179, 340] on div "How do I buy an item or contact a seller?" at bounding box center [302, 343] width 546 height 28
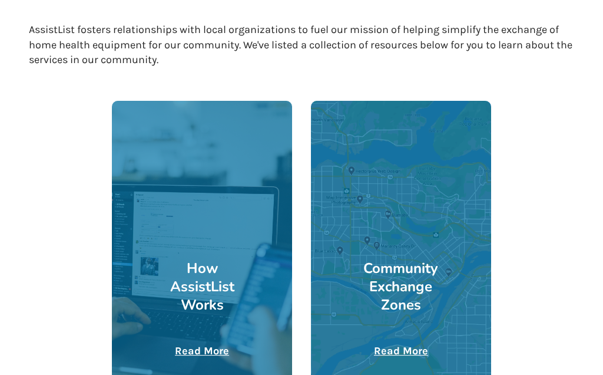
scroll to position [247, 0]
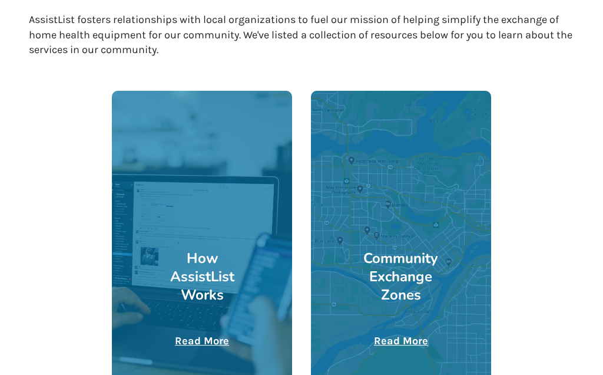
click at [395, 340] on u "Read More" at bounding box center [401, 340] width 54 height 13
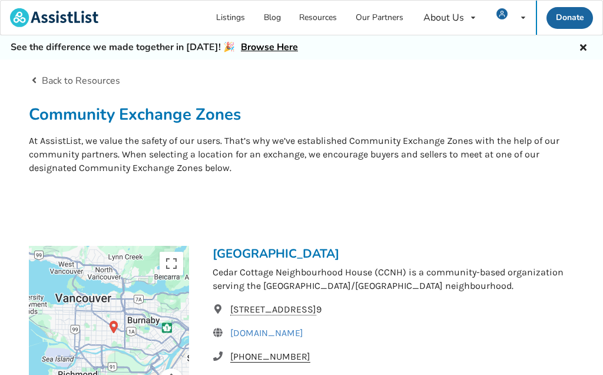
click at [237, 18] on link "Listings" at bounding box center [231, 18] width 48 height 34
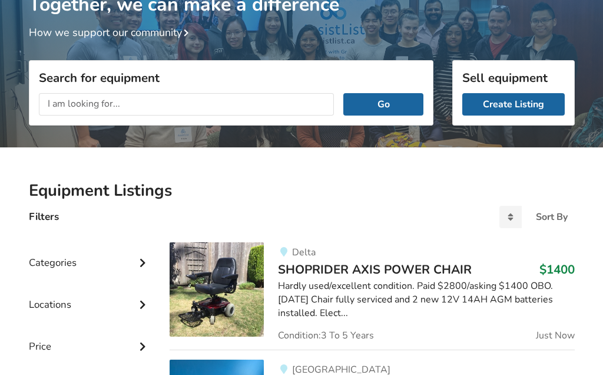
scroll to position [97, 0]
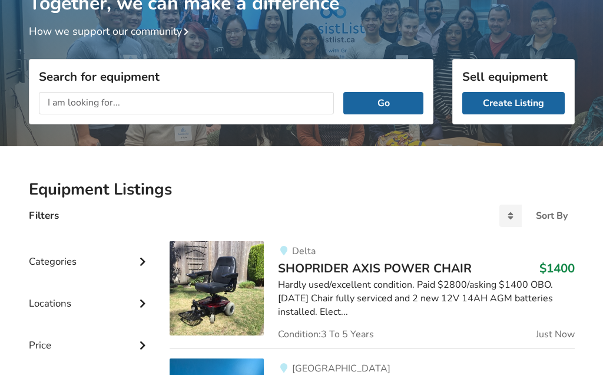
click at [218, 302] on img at bounding box center [217, 289] width 94 height 94
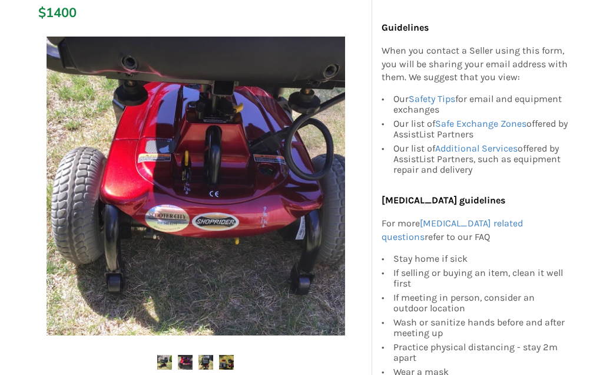
scroll to position [187, 0]
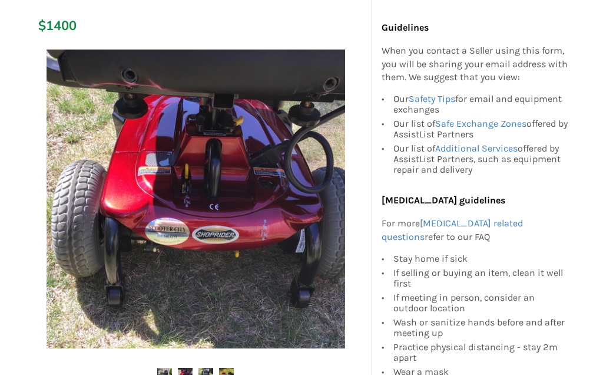
click at [214, 203] on img at bounding box center [196, 198] width 299 height 299
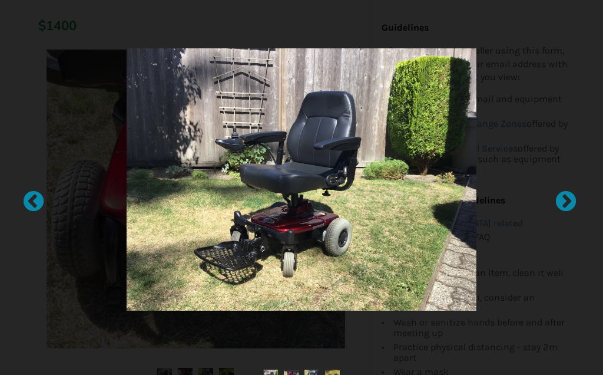
click at [566, 194] on div at bounding box center [560, 196] width 12 height 12
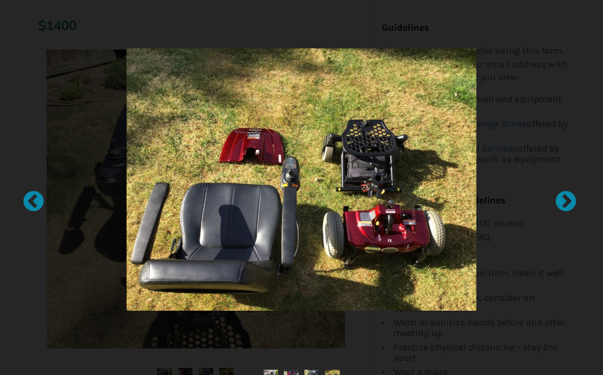
scroll to position [0, 0]
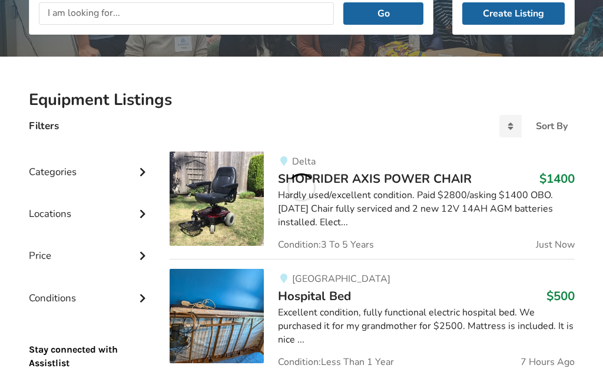
scroll to position [149, 0]
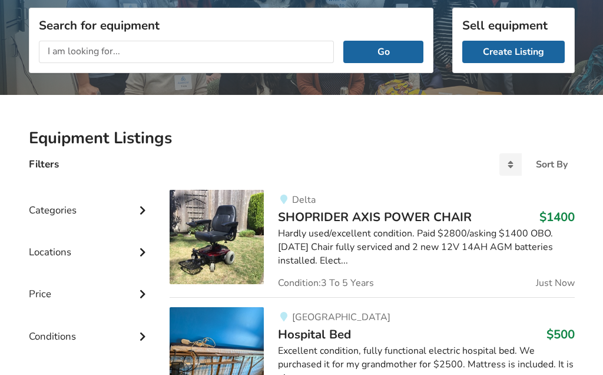
click at [148, 247] on icon at bounding box center [143, 251] width 12 height 10
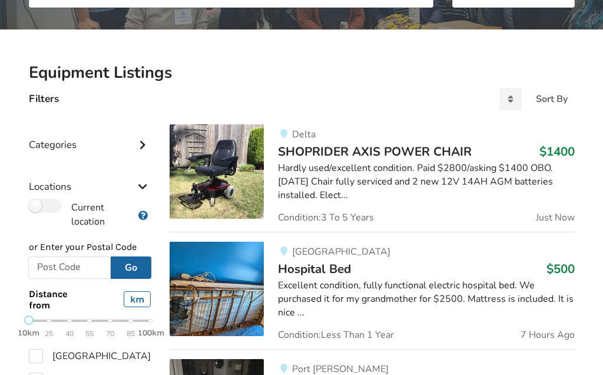
scroll to position [218, 0]
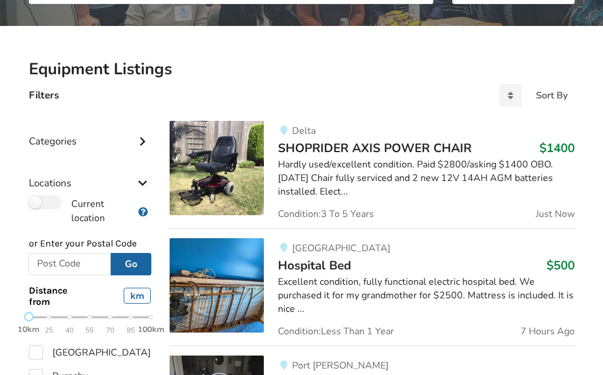
click at [144, 212] on icon at bounding box center [143, 209] width 11 height 9
click at [46, 257] on input "text" at bounding box center [69, 264] width 83 height 22
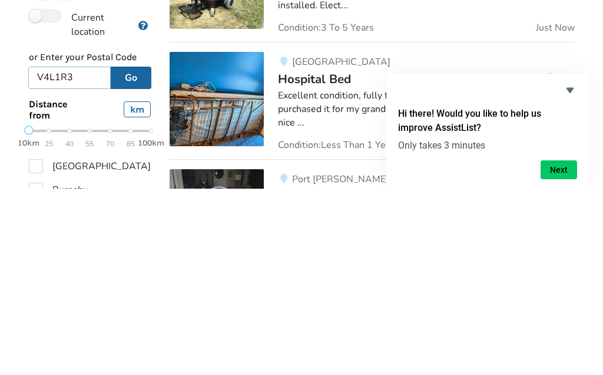
type input "V4L1R3"
click at [137, 253] on button "Go" at bounding box center [131, 264] width 41 height 22
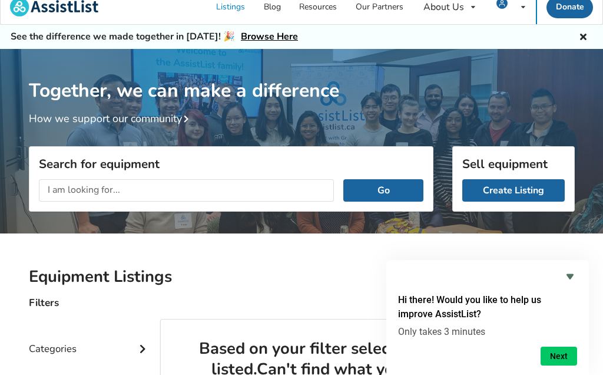
scroll to position [0, 0]
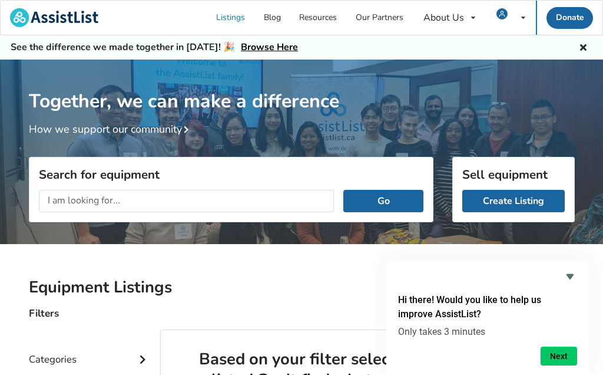
click at [279, 18] on link "Blog" at bounding box center [272, 18] width 36 height 34
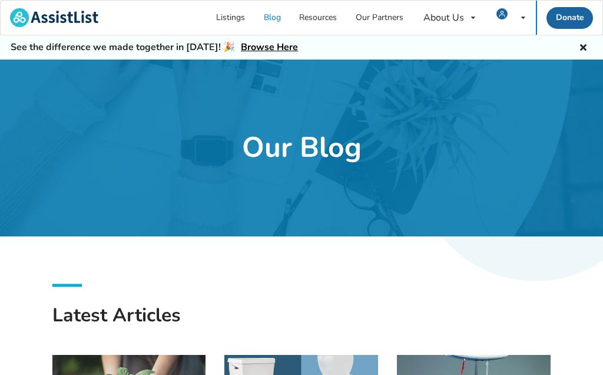
click at [330, 19] on link "Resources" at bounding box center [318, 18] width 57 height 34
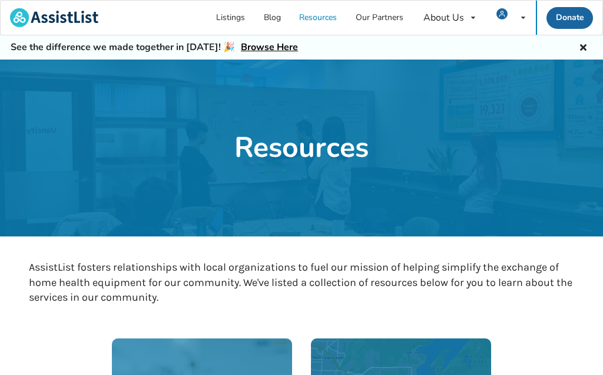
click at [388, 21] on link "Our Partners" at bounding box center [379, 18] width 67 height 34
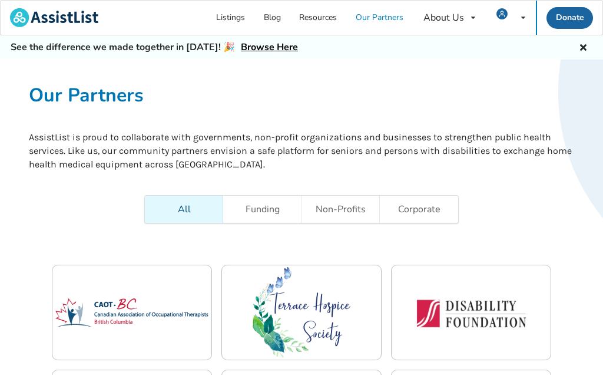
click at [524, 200] on div "All Funding Non-Profits Corporate" at bounding box center [302, 209] width 546 height 28
click at [464, 22] on div "About Us" at bounding box center [444, 17] width 41 height 9
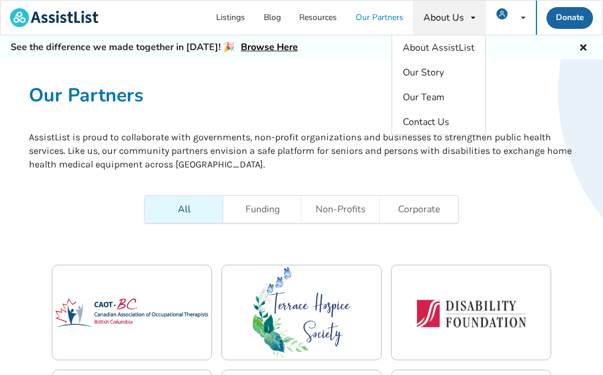
click at [440, 98] on span "Our Team" at bounding box center [424, 97] width 42 height 13
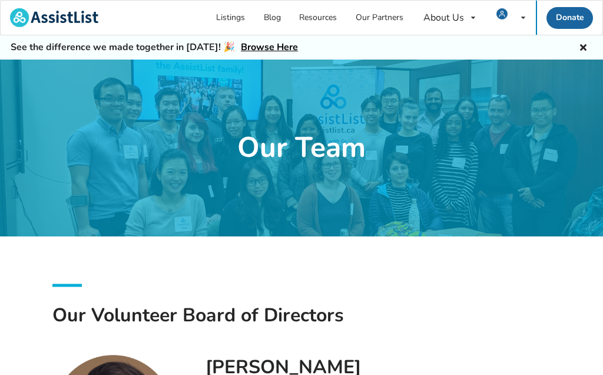
click at [389, 135] on div at bounding box center [301, 147] width 603 height 177
click at [402, 137] on div at bounding box center [301, 147] width 603 height 177
click at [584, 49] on icon at bounding box center [583, 45] width 11 height 9
